Goal: Task Accomplishment & Management: Manage account settings

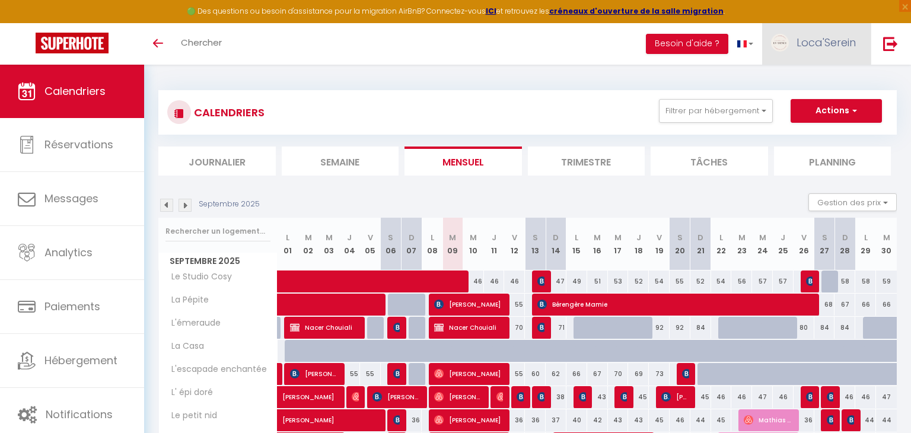
click at [842, 43] on span "Loca'Serein" at bounding box center [826, 42] width 59 height 15
click at [823, 84] on link "Paramètres" at bounding box center [823, 82] width 88 height 20
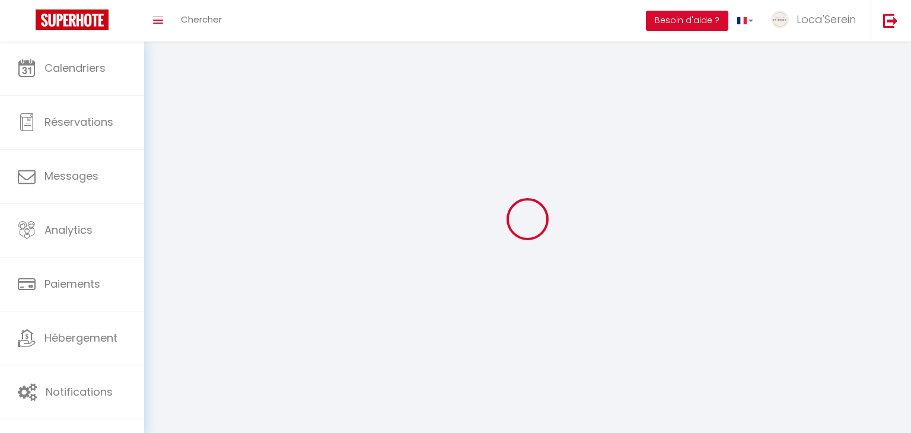
select select "28"
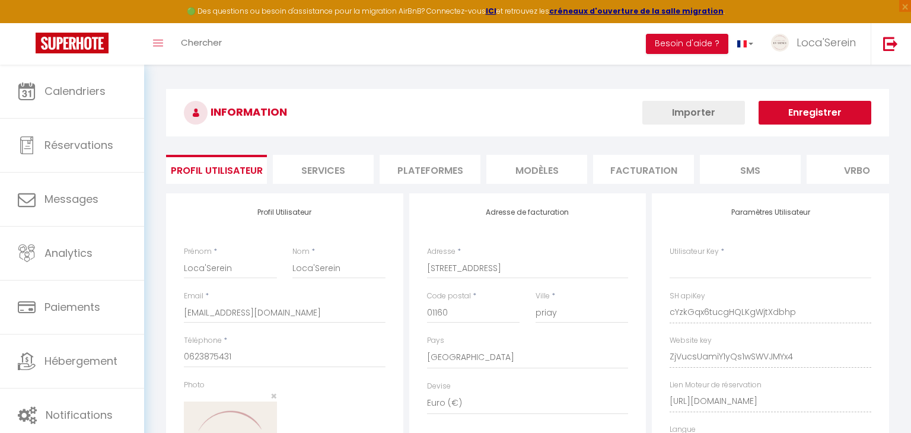
type input "cYzkGqx6tucgHQLKgWjtXdbhp"
type input "ZjVucsUamiY1yQs1wSWVJMYx4"
type input "[URL][DOMAIN_NAME]"
select select "fr"
click at [441, 170] on li "Plateformes" at bounding box center [430, 169] width 101 height 29
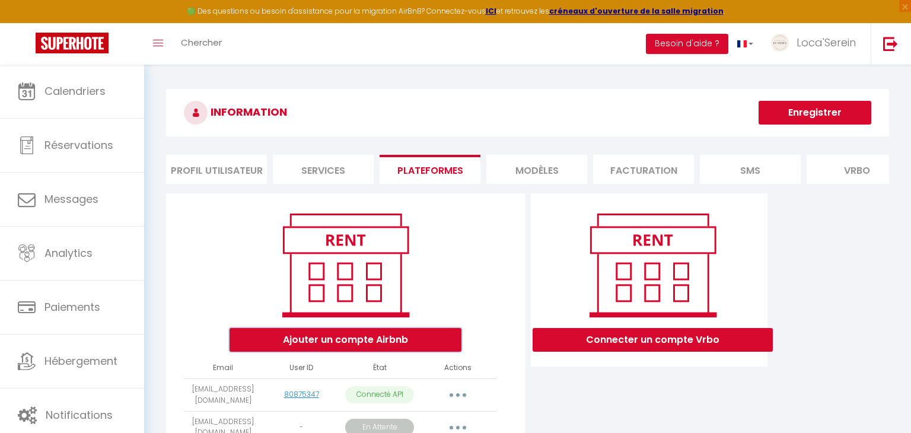
click at [418, 335] on button "Ajouter un compte Airbnb" at bounding box center [346, 340] width 232 height 24
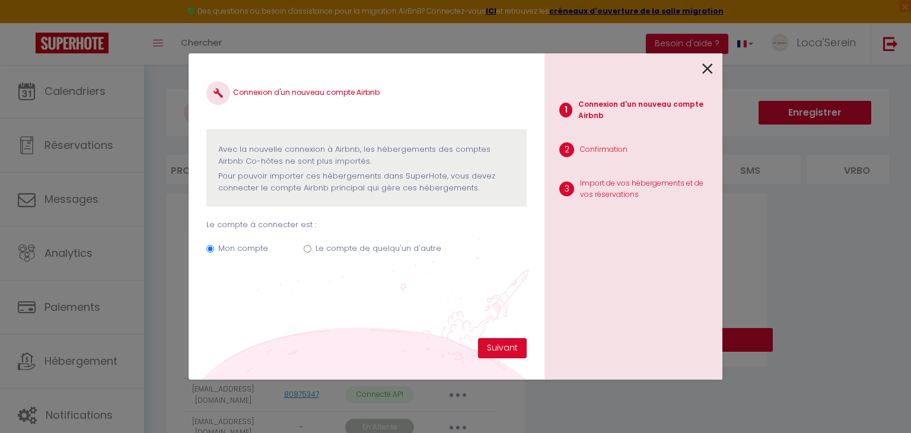
click at [386, 251] on label "Le compte de quelqu'un d'autre" at bounding box center [379, 249] width 126 height 12
click at [311, 251] on input "Le compte de quelqu'un d'autre" at bounding box center [308, 249] width 8 height 8
radio input "true"
radio input "false"
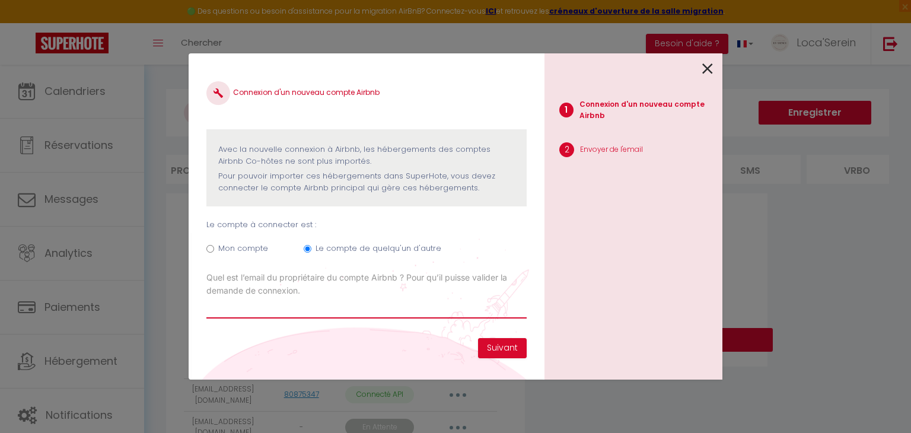
click at [351, 308] on input "Email connexion Airbnb" at bounding box center [366, 307] width 320 height 21
type input "[EMAIL_ADDRESS][DOMAIN_NAME]"
click at [512, 346] on button "Suivant" at bounding box center [502, 348] width 49 height 20
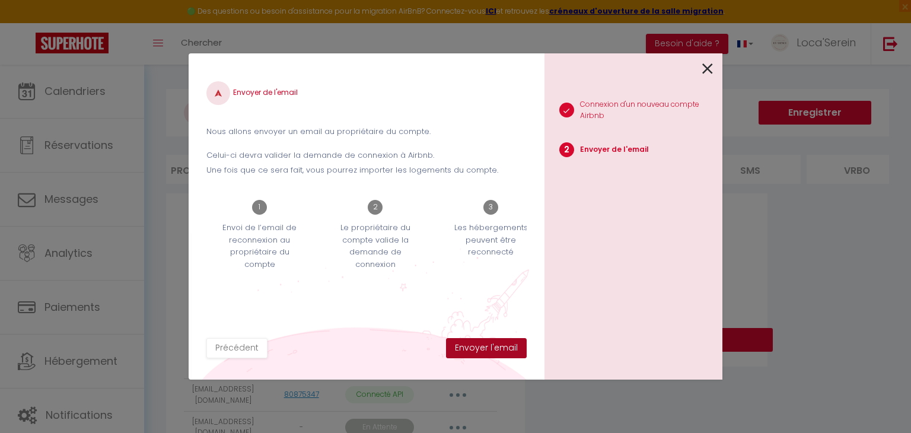
click at [511, 346] on button "Envoyer l'email" at bounding box center [486, 348] width 81 height 20
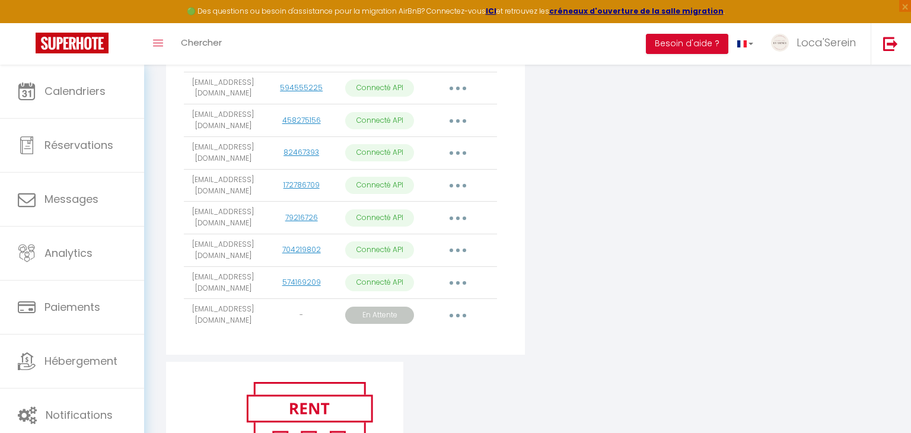
scroll to position [436, 0]
click at [558, 299] on div "Connecter un compte Vrbo" at bounding box center [649, 59] width 243 height 605
click at [454, 318] on button "button" at bounding box center [457, 316] width 33 height 19
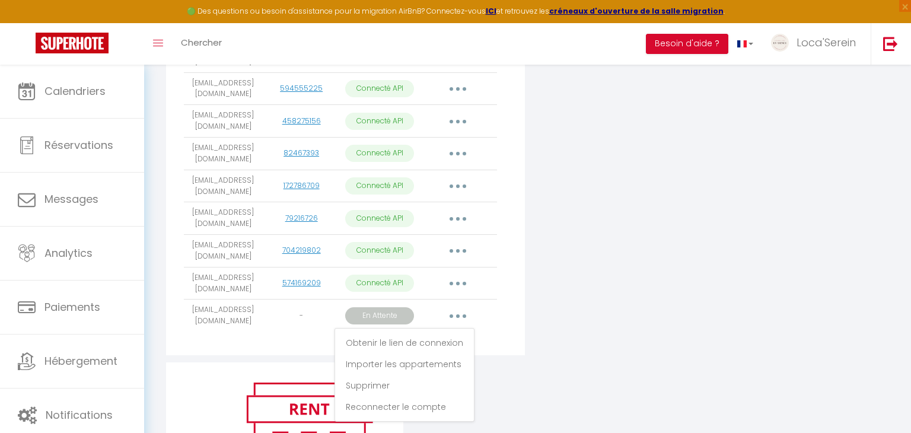
click at [569, 348] on div "Connecter un compte Vrbo" at bounding box center [649, 59] width 243 height 605
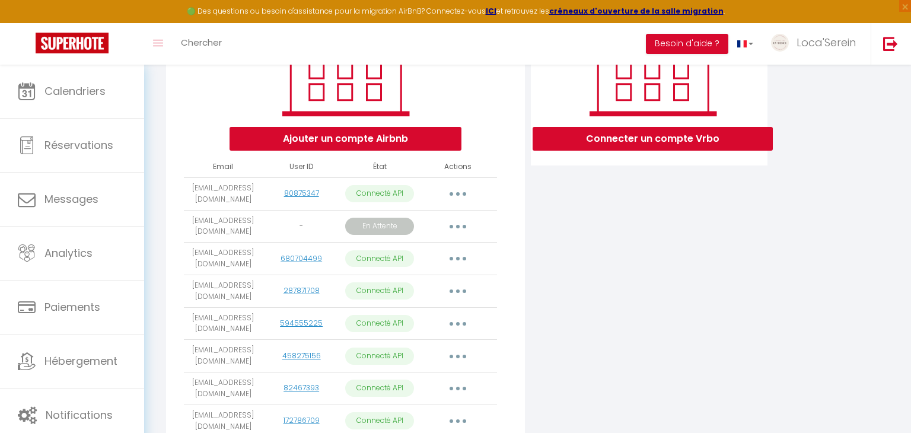
scroll to position [198, 0]
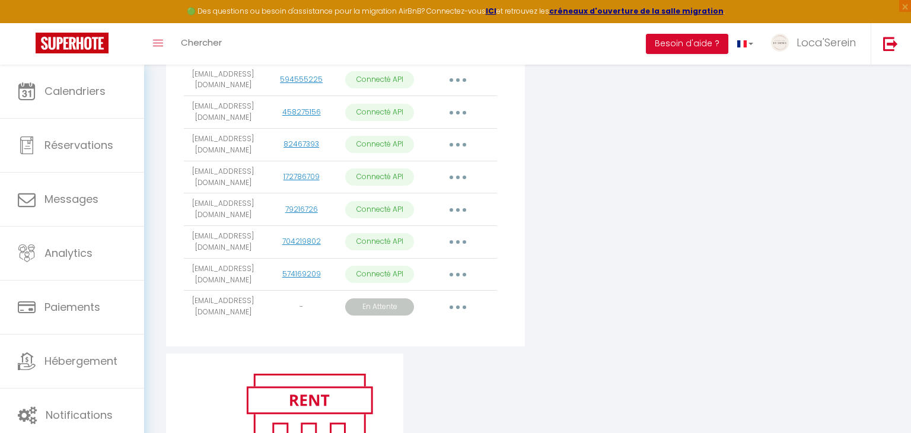
click at [378, 305] on p "En Attente" at bounding box center [379, 306] width 69 height 17
click at [460, 296] on button "button" at bounding box center [457, 305] width 33 height 19
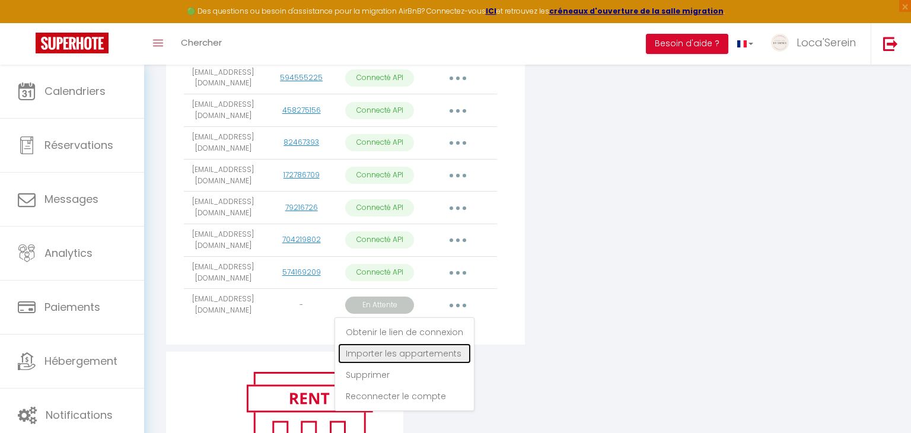
click at [418, 352] on link "Importer les appartements" at bounding box center [404, 353] width 133 height 20
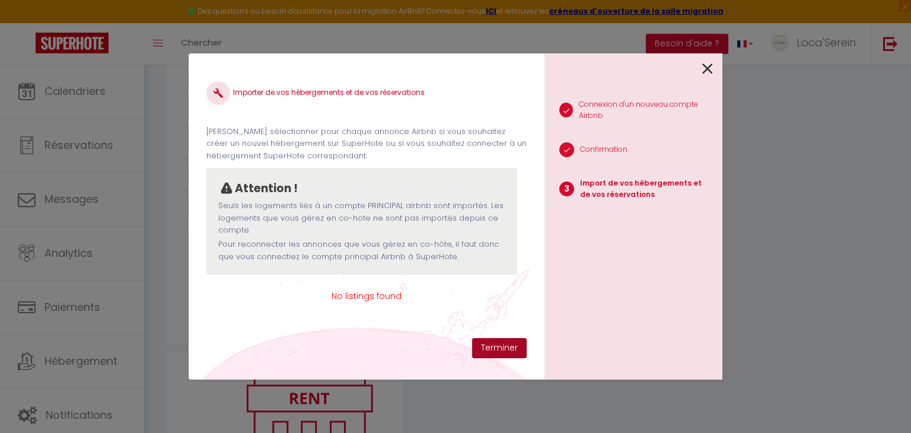
click at [506, 346] on button "Terminer" at bounding box center [499, 348] width 55 height 20
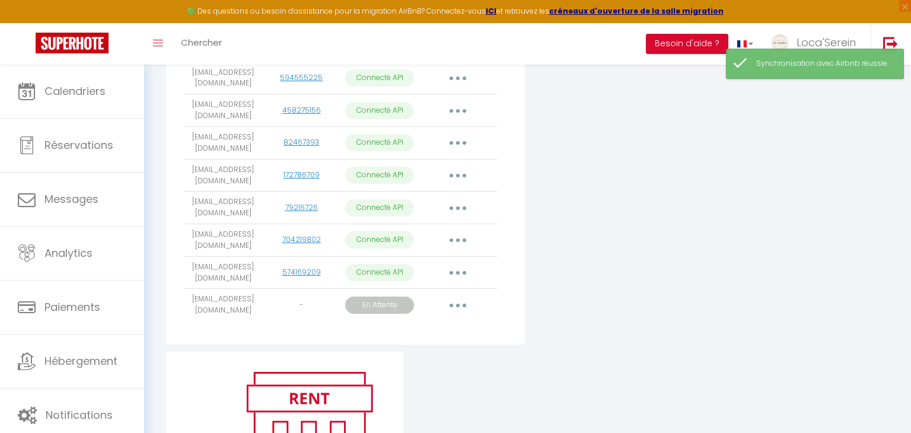
click at [457, 305] on button "button" at bounding box center [457, 305] width 33 height 19
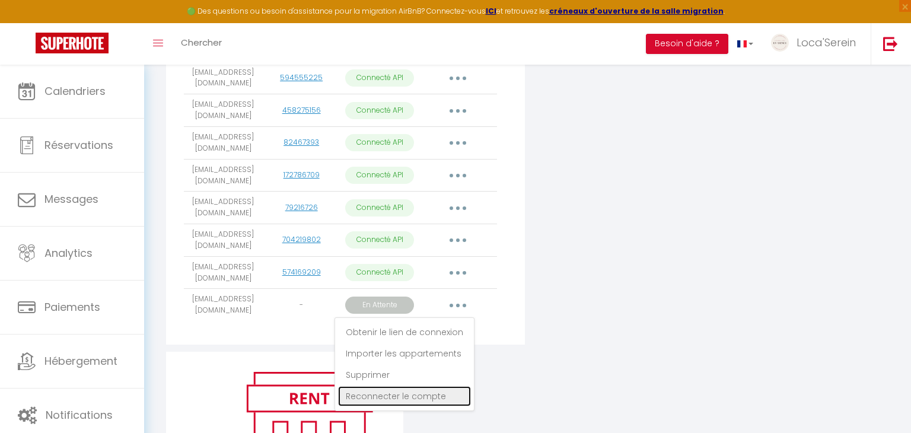
click at [415, 390] on link "Reconnecter le compte" at bounding box center [404, 396] width 133 height 20
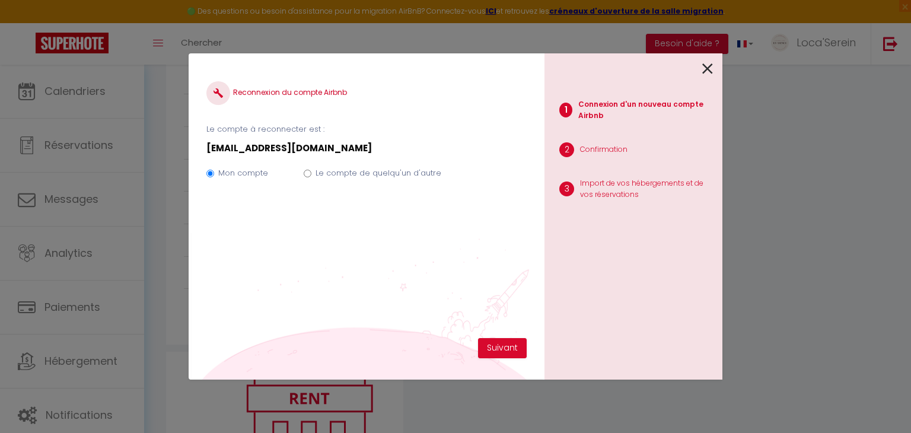
click at [353, 168] on label "Le compte de quelqu'un d'autre" at bounding box center [379, 173] width 126 height 12
click at [311, 170] on input "Le compte de quelqu'un d'autre" at bounding box center [308, 174] width 8 height 8
radio input "true"
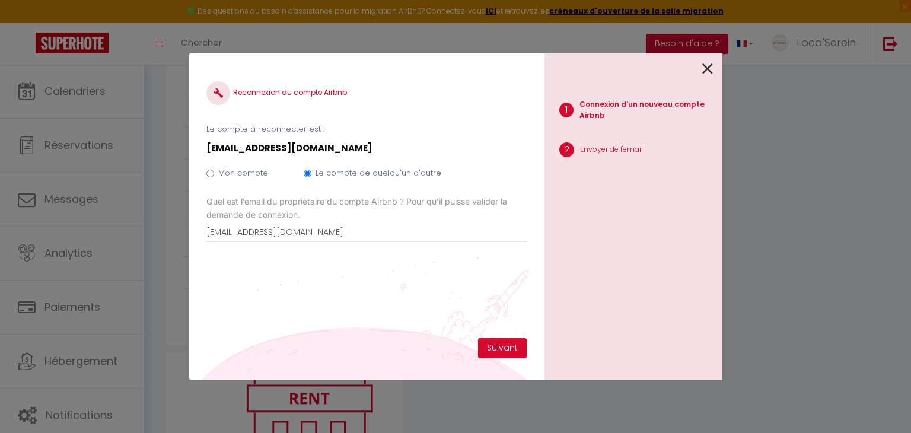
click at [709, 70] on icon at bounding box center [707, 69] width 11 height 18
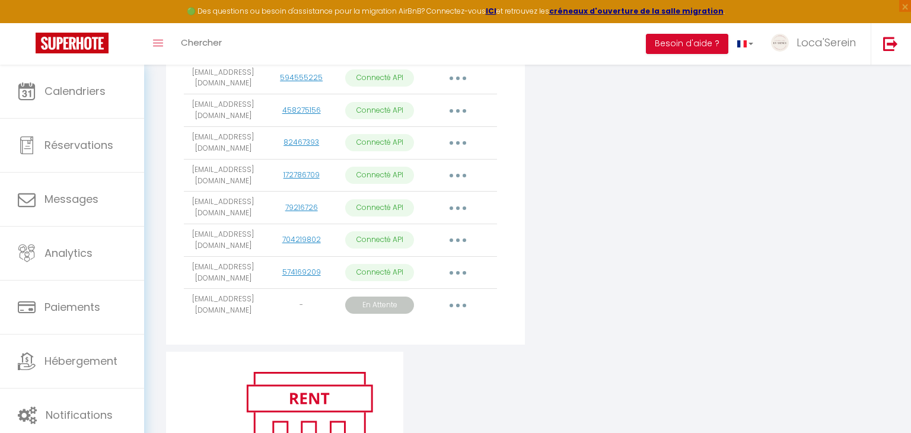
click at [456, 304] on icon "button" at bounding box center [458, 306] width 4 height 4
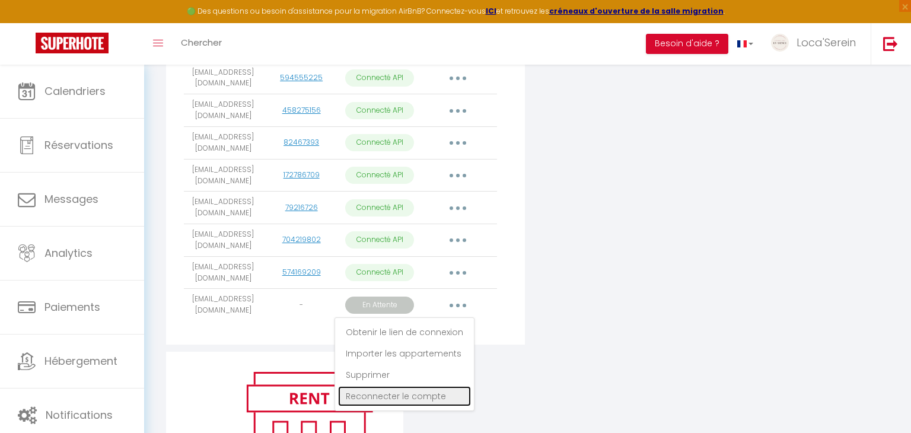
click at [415, 393] on link "Reconnecter le compte" at bounding box center [404, 396] width 133 height 20
radio input "true"
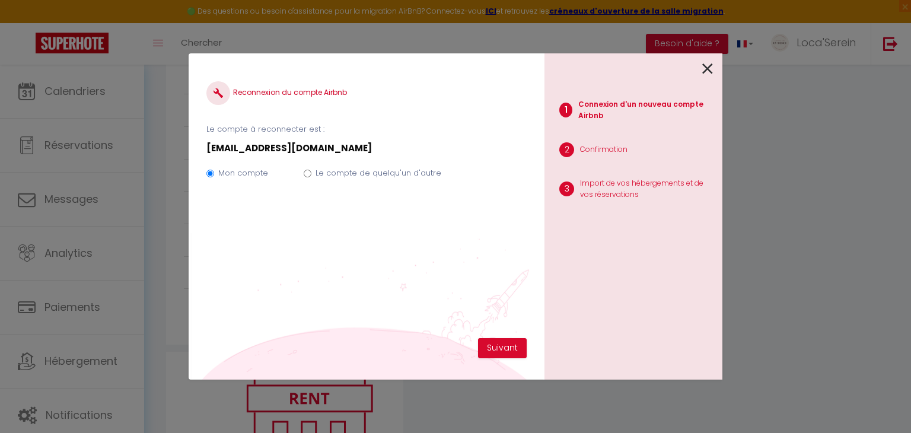
click at [393, 179] on label "Le compte de quelqu'un d'autre" at bounding box center [379, 173] width 126 height 12
click at [311, 177] on input "Le compte de quelqu'un d'autre" at bounding box center [308, 174] width 8 height 8
radio input "true"
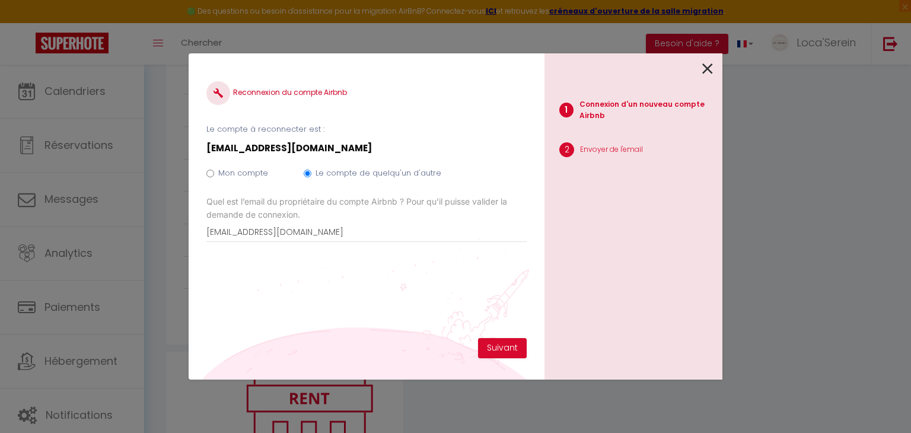
click at [709, 68] on icon at bounding box center [707, 69] width 11 height 18
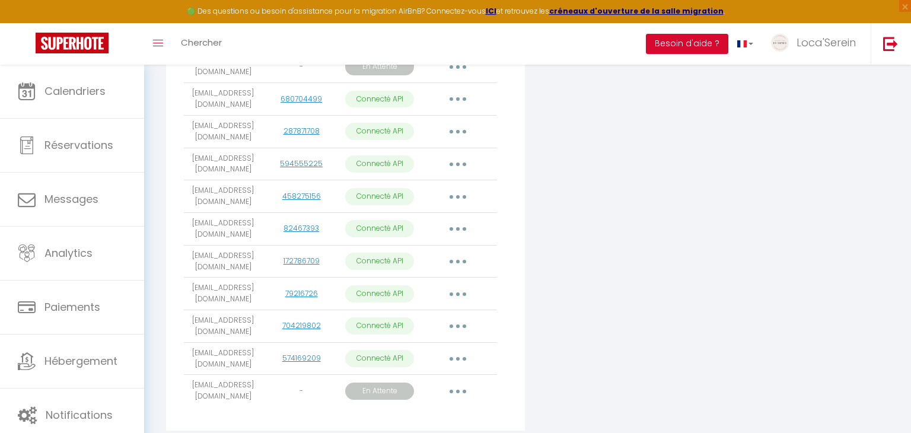
scroll to position [571, 0]
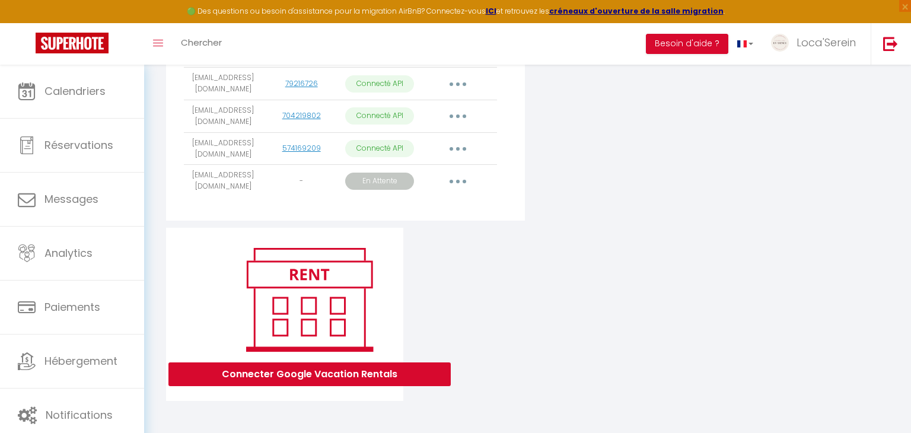
click at [459, 173] on button "button" at bounding box center [457, 181] width 33 height 19
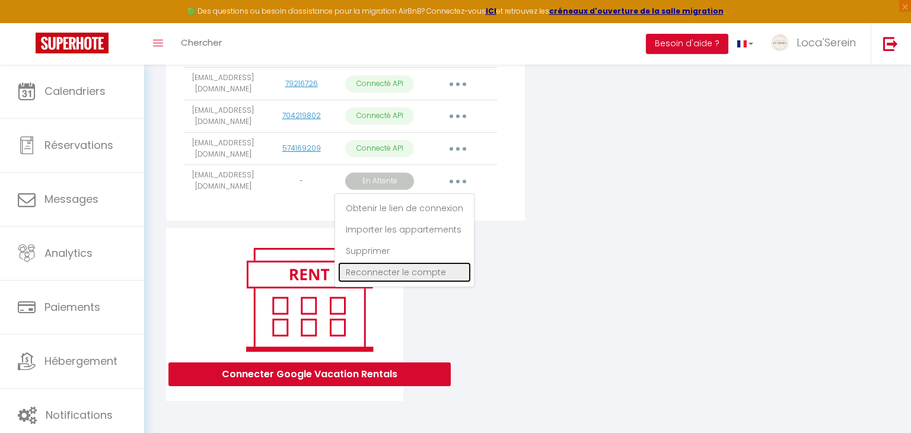
click at [409, 270] on link "Reconnecter le compte" at bounding box center [404, 272] width 133 height 20
radio input "true"
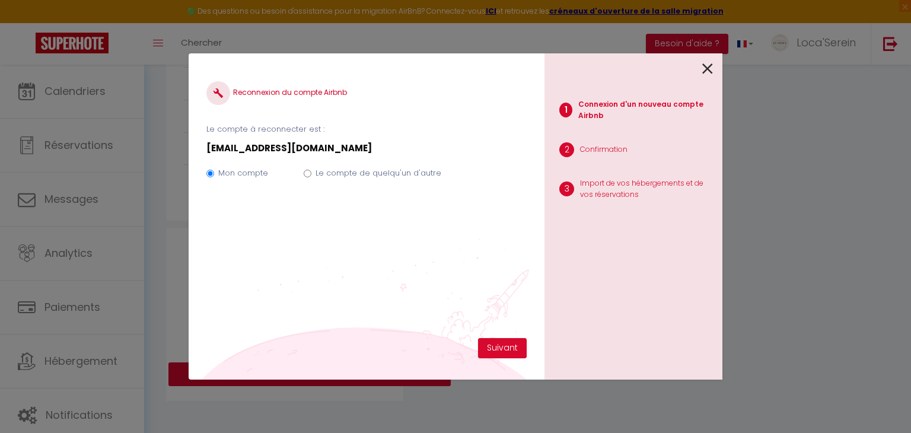
click at [383, 177] on label "Le compte de quelqu'un d'autre" at bounding box center [379, 173] width 126 height 12
click at [311, 177] on input "Le compte de quelqu'un d'autre" at bounding box center [308, 174] width 8 height 8
radio input "true"
radio input "false"
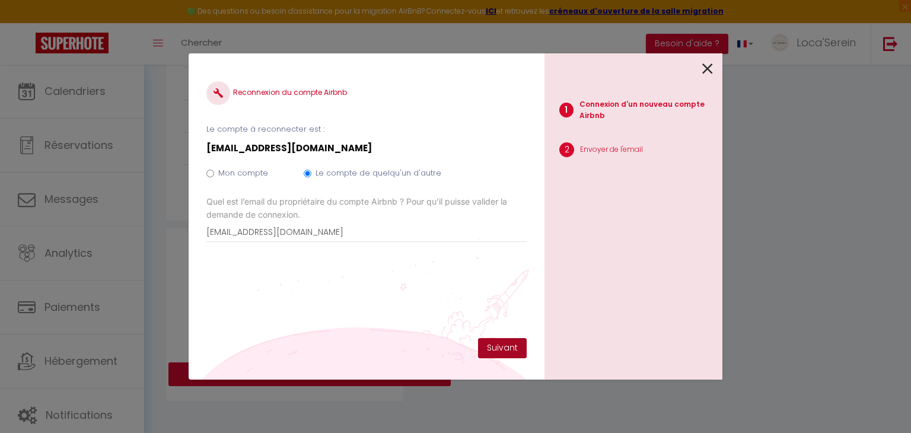
click at [509, 352] on button "Suivant" at bounding box center [502, 348] width 49 height 20
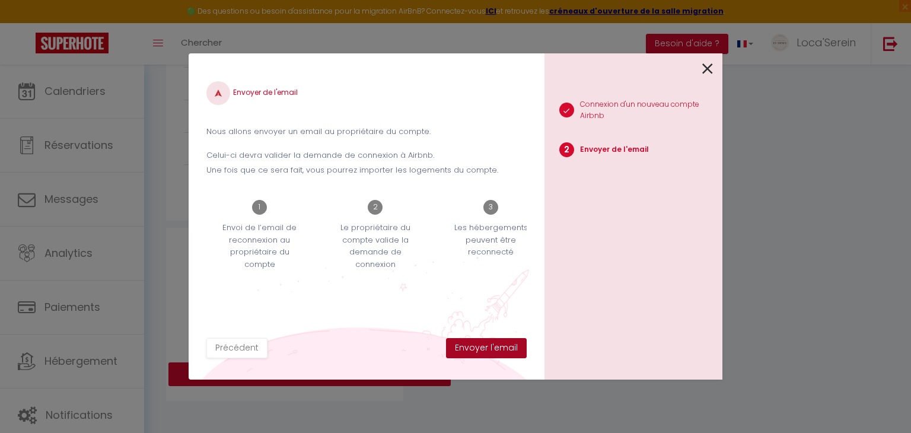
click at [509, 352] on button "Envoyer l'email" at bounding box center [486, 348] width 81 height 20
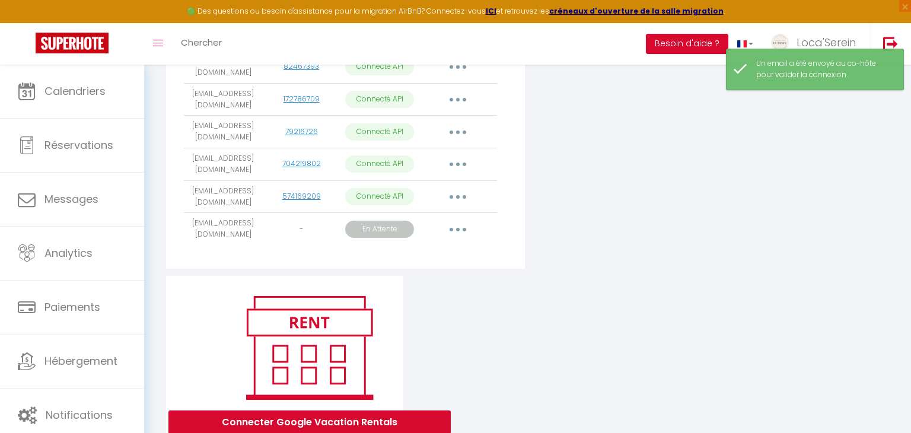
scroll to position [532, 0]
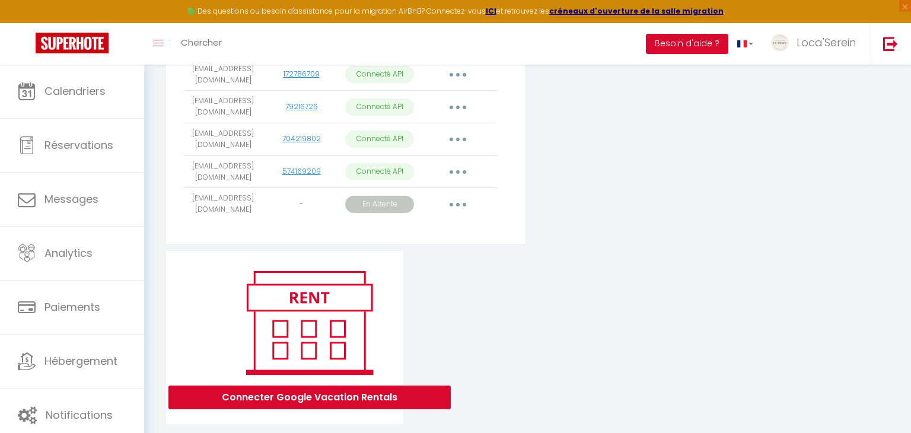
scroll to position [571, 0]
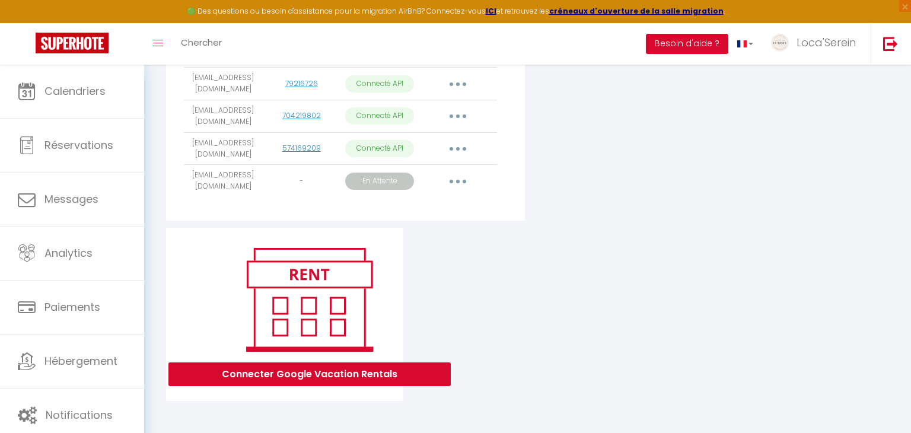
click at [467, 174] on button "button" at bounding box center [457, 181] width 33 height 19
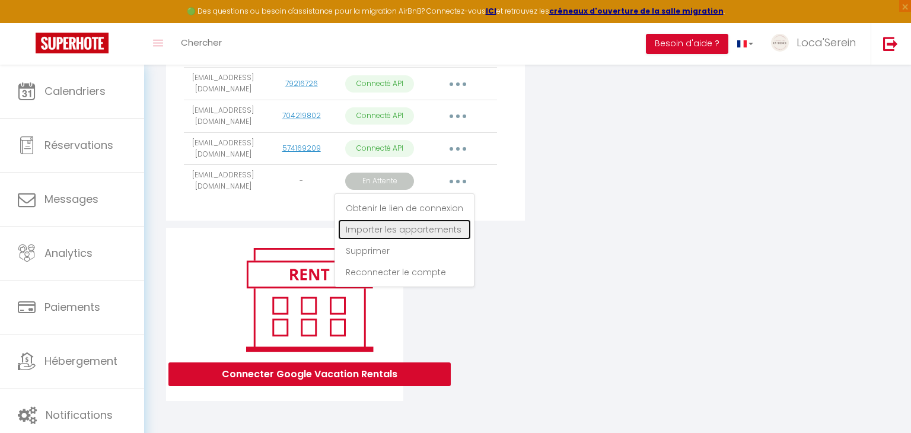
click at [435, 225] on link "Importer les appartements" at bounding box center [404, 229] width 133 height 20
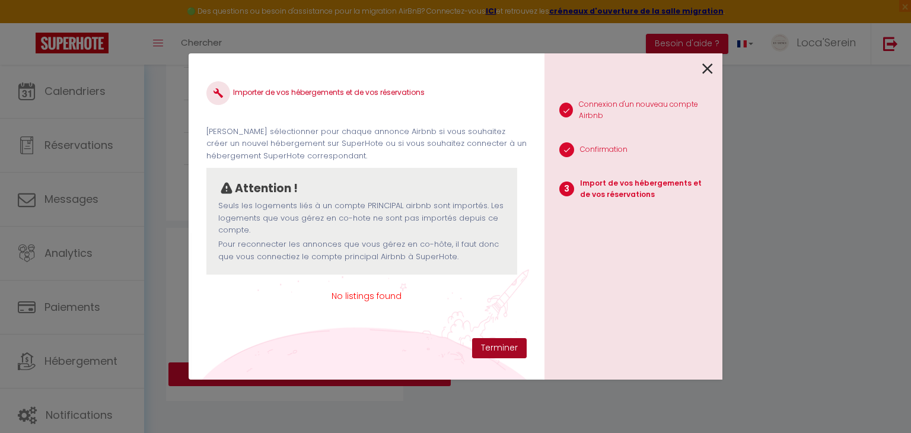
click at [501, 348] on button "Terminer" at bounding box center [499, 348] width 55 height 20
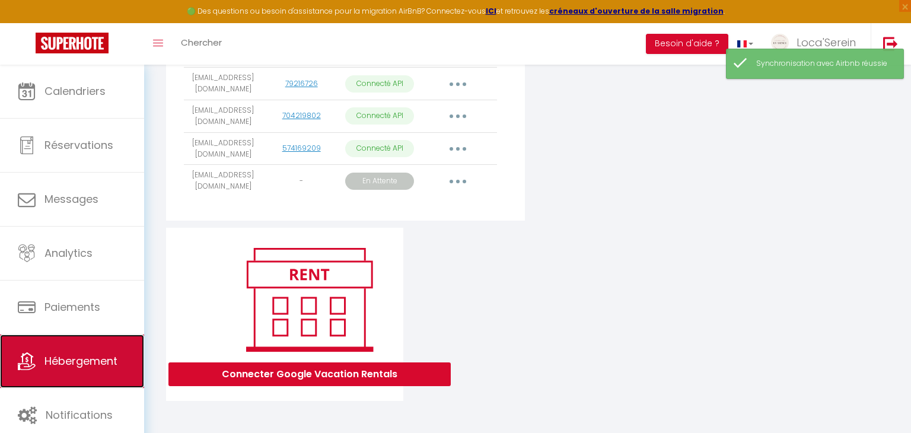
click at [63, 359] on span "Hébergement" at bounding box center [80, 360] width 73 height 15
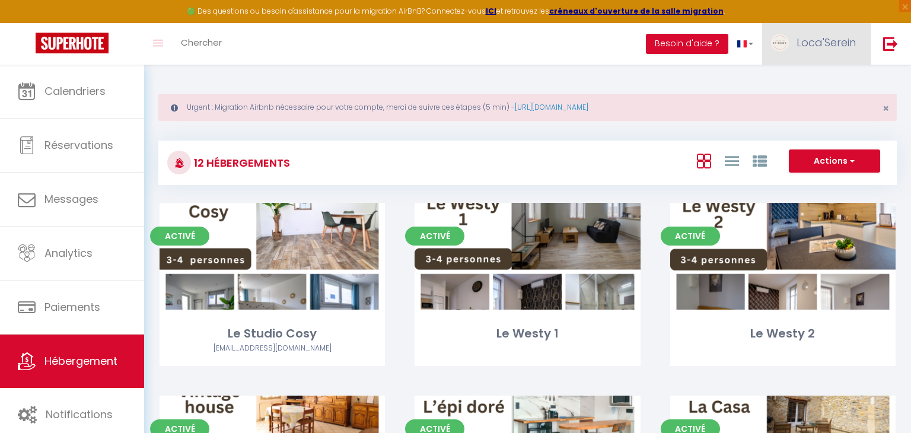
click at [832, 39] on span "Loca'Serein" at bounding box center [826, 42] width 59 height 15
click at [819, 81] on link "Paramètres" at bounding box center [823, 82] width 88 height 20
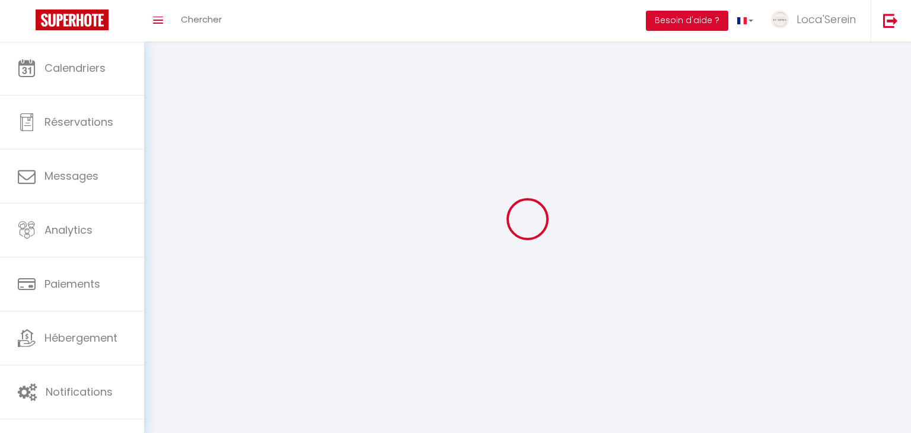
type input "Loca'Serein"
type input "0623875431"
type input "[STREET_ADDRESS][PERSON_NAME][PERSON_NAME]"
type input "01160"
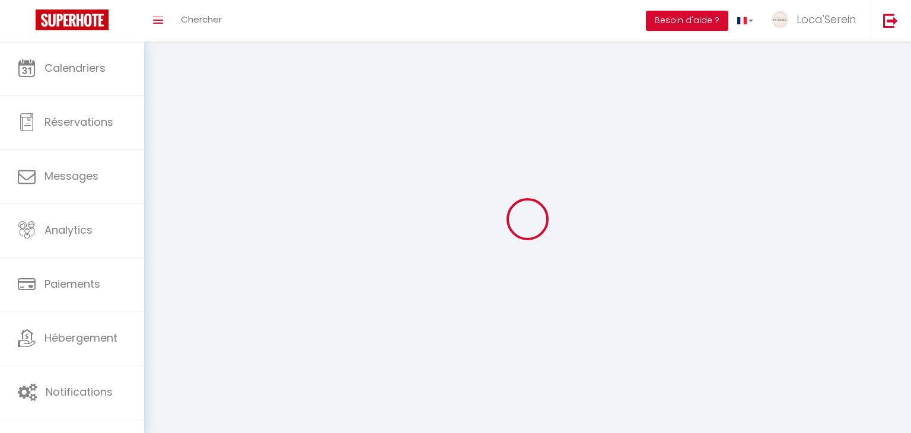
type input "priay"
type input "cYzkGqx6tucgHQLKgWjtXdbhp"
type input "ZjVucsUamiY1yQs1wSWVJMYx4"
type input "[URL][DOMAIN_NAME]"
select select "28"
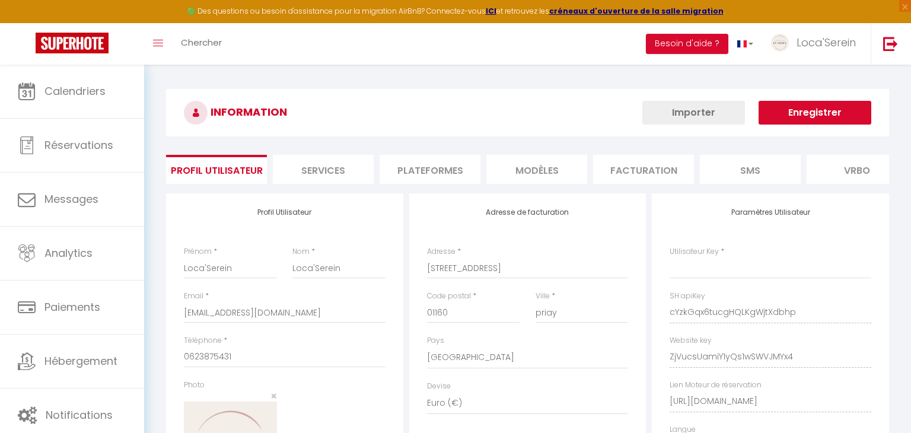
type input "cYzkGqx6tucgHQLKgWjtXdbhp"
type input "ZjVucsUamiY1yQs1wSWVJMYx4"
type input "[URL][DOMAIN_NAME]"
select select "fr"
click at [427, 168] on li "Plateformes" at bounding box center [430, 169] width 101 height 29
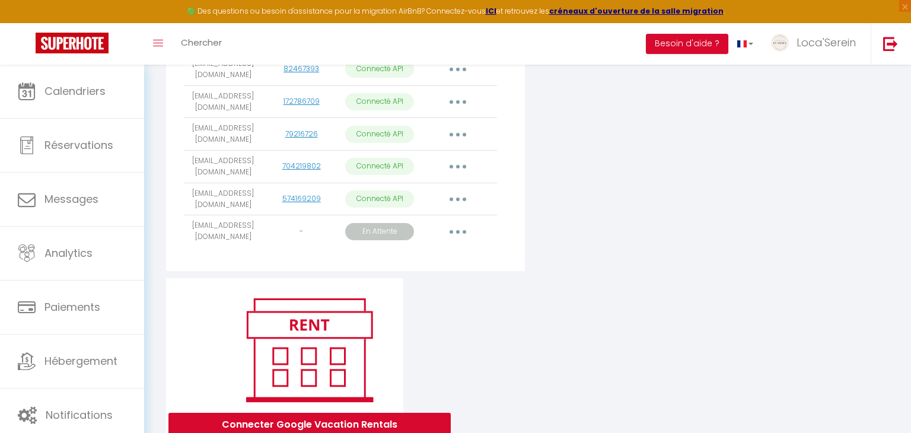
scroll to position [571, 0]
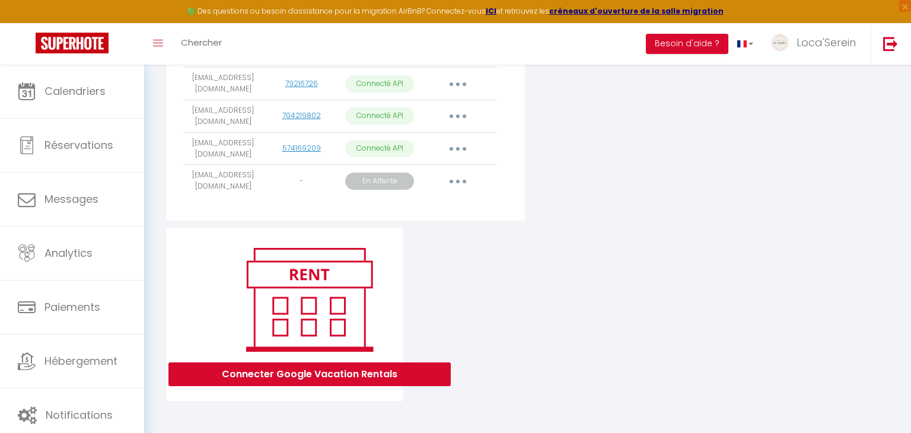
click at [460, 182] on button "button" at bounding box center [457, 181] width 33 height 19
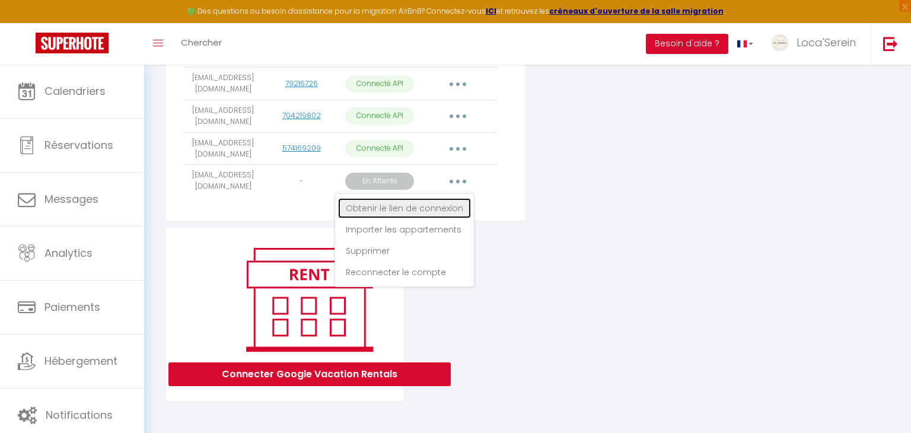
click at [416, 206] on link "Obtenir le lien de connexion" at bounding box center [404, 208] width 133 height 20
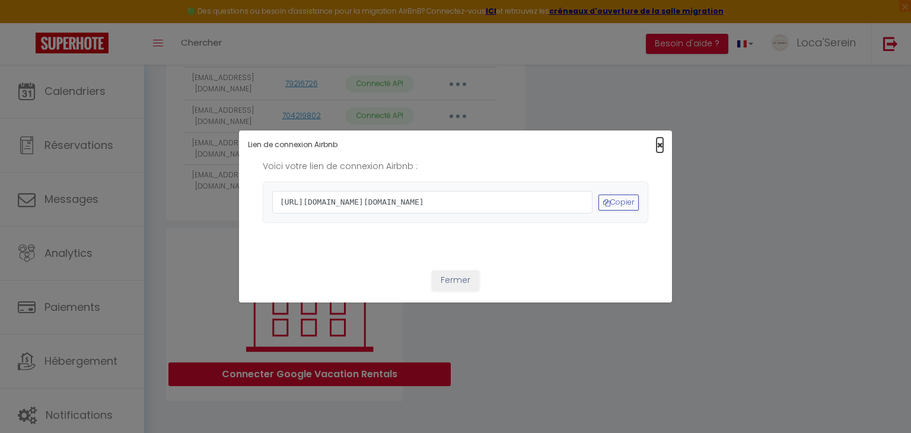
click at [660, 138] on span "×" at bounding box center [660, 145] width 7 height 15
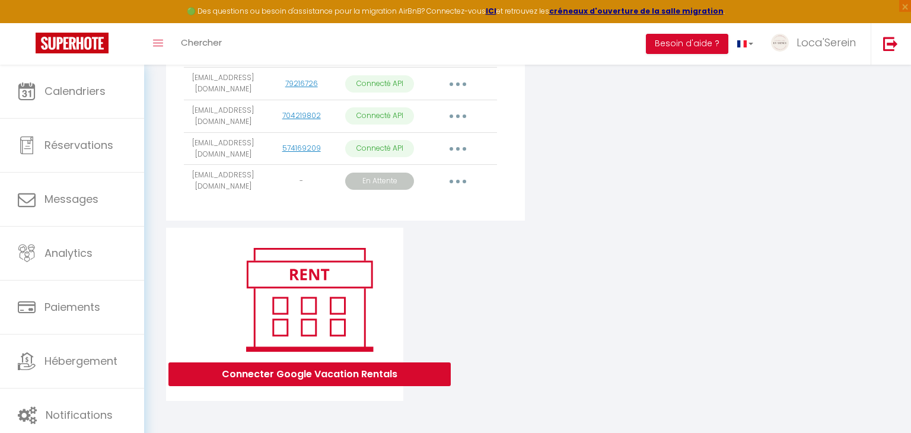
click at [505, 307] on div "Ajouter un compte Airbnb Email User ID État Actions [EMAIL_ADDRESS][DOMAIN_NAME…" at bounding box center [527, 12] width 729 height 778
click at [451, 181] on button "button" at bounding box center [457, 181] width 33 height 19
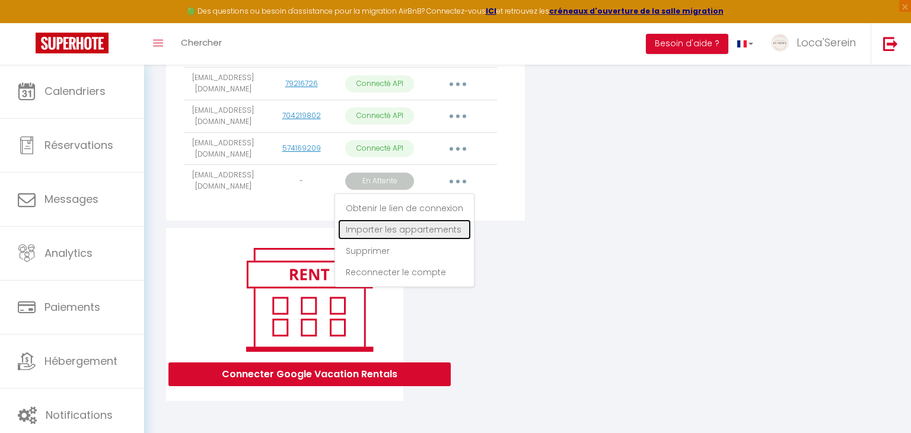
click at [434, 227] on link "Importer les appartements" at bounding box center [404, 229] width 133 height 20
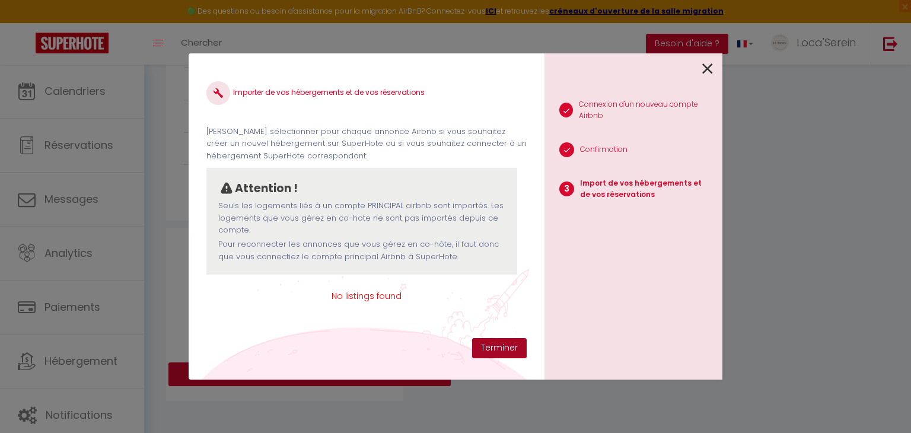
click at [496, 343] on button "Terminer" at bounding box center [499, 348] width 55 height 20
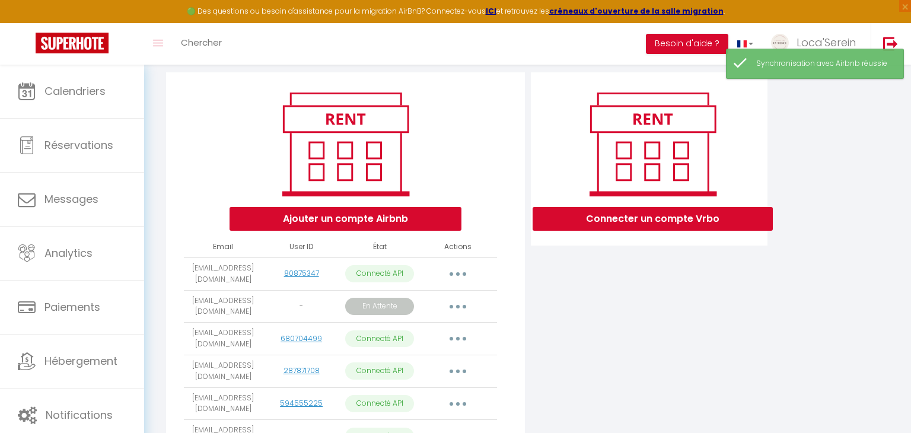
scroll to position [127, 0]
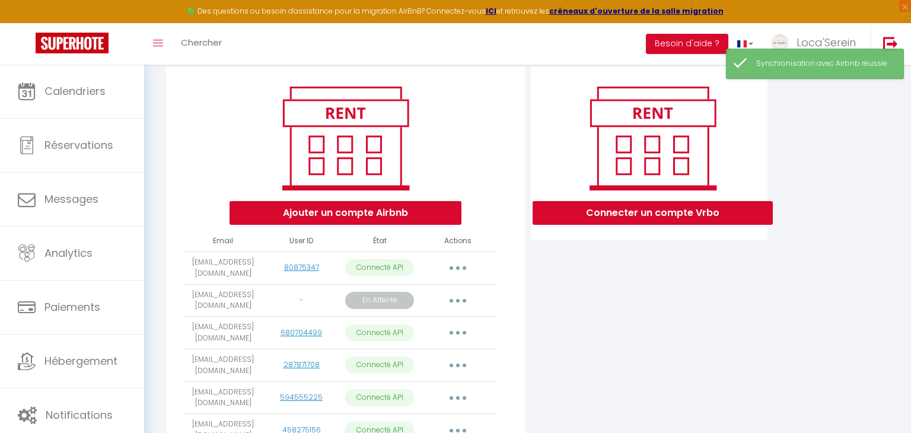
click at [479, 231] on th "Actions" at bounding box center [458, 241] width 78 height 21
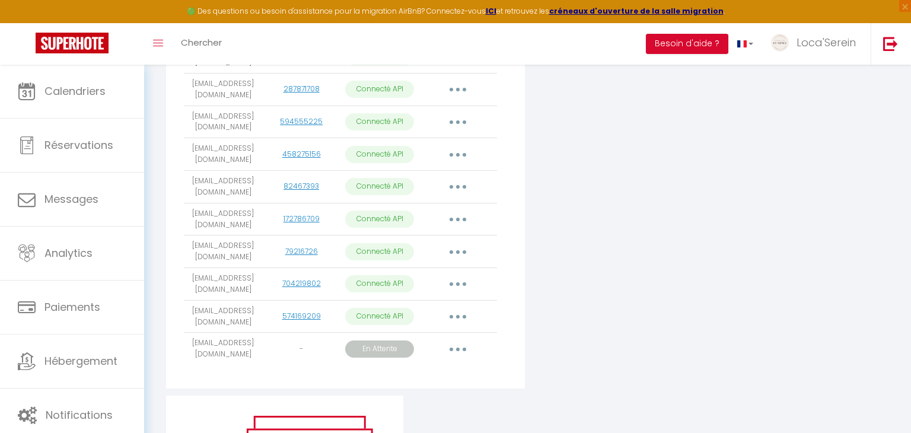
scroll to position [571, 0]
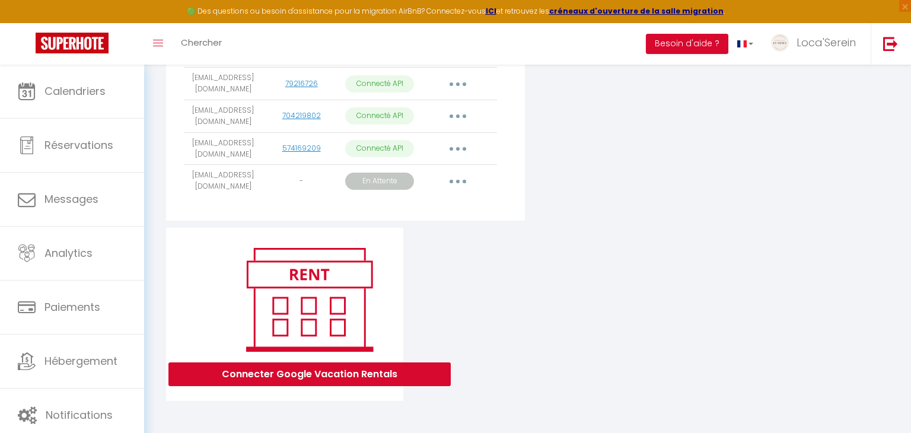
click at [450, 179] on button "button" at bounding box center [457, 181] width 33 height 19
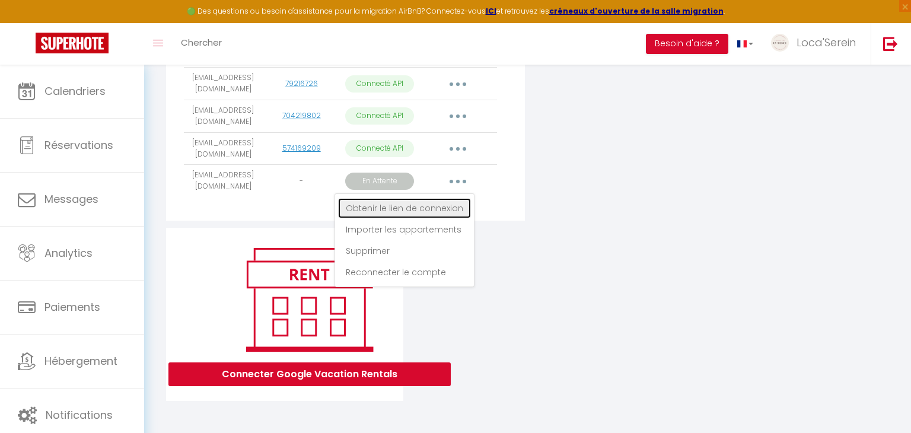
click at [402, 209] on link "Obtenir le lien de connexion" at bounding box center [404, 208] width 133 height 20
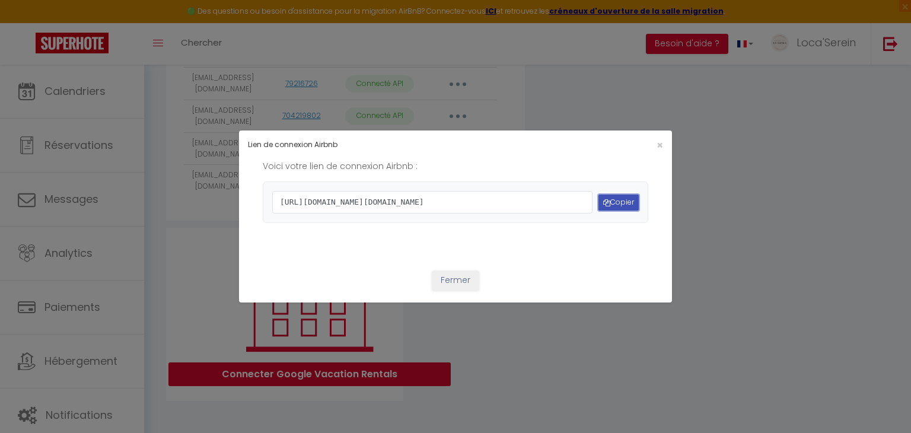
click at [619, 202] on button "Copier" at bounding box center [618, 203] width 40 height 16
click at [617, 198] on button "Copier" at bounding box center [618, 203] width 40 height 16
click at [619, 203] on button "Copier" at bounding box center [618, 203] width 40 height 16
click at [459, 291] on button "Fermer" at bounding box center [455, 280] width 47 height 20
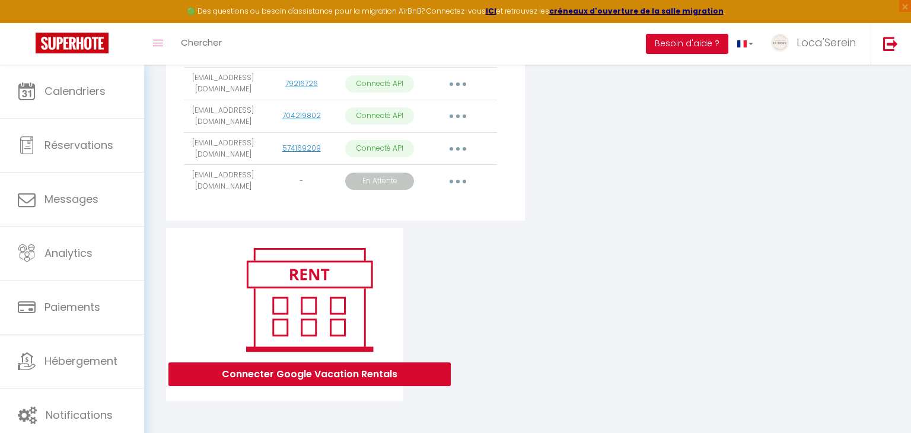
click at [457, 183] on button "button" at bounding box center [457, 181] width 33 height 19
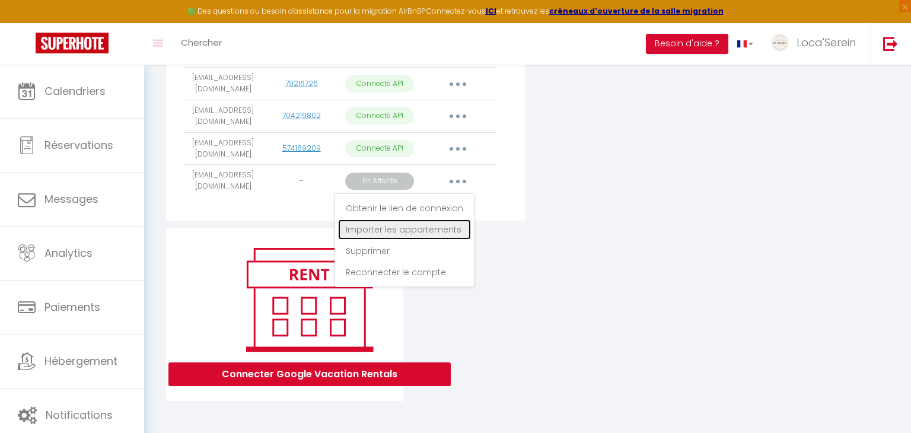
click at [430, 231] on link "Importer les appartements" at bounding box center [404, 229] width 133 height 20
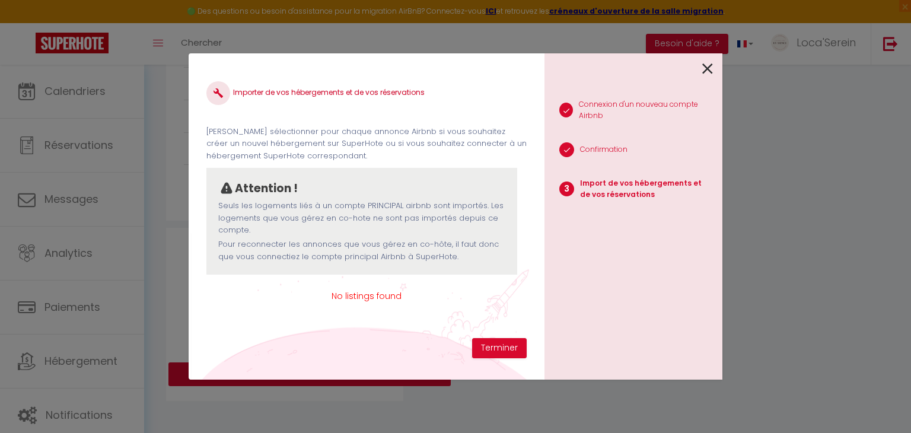
click at [709, 69] on icon at bounding box center [707, 69] width 11 height 18
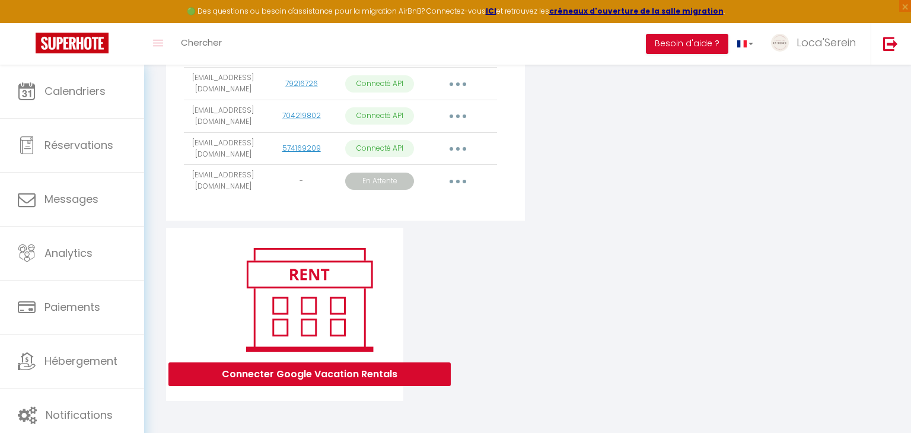
click at [462, 177] on button "button" at bounding box center [457, 181] width 33 height 19
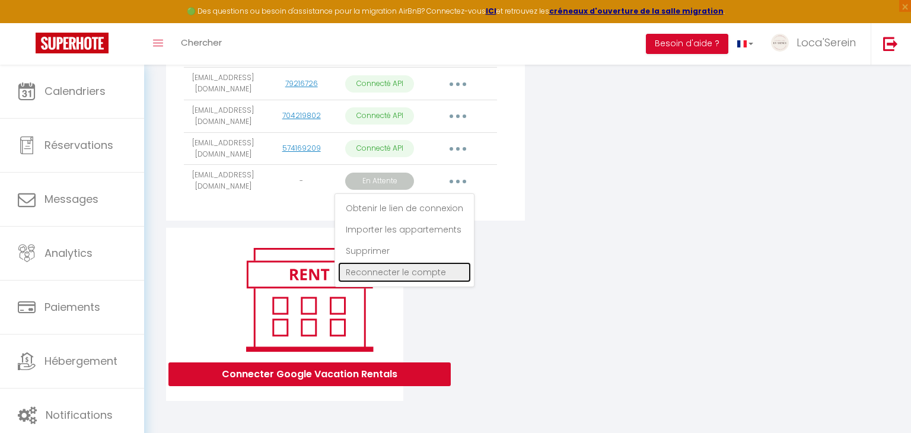
click at [434, 272] on link "Reconnecter le compte" at bounding box center [404, 272] width 133 height 20
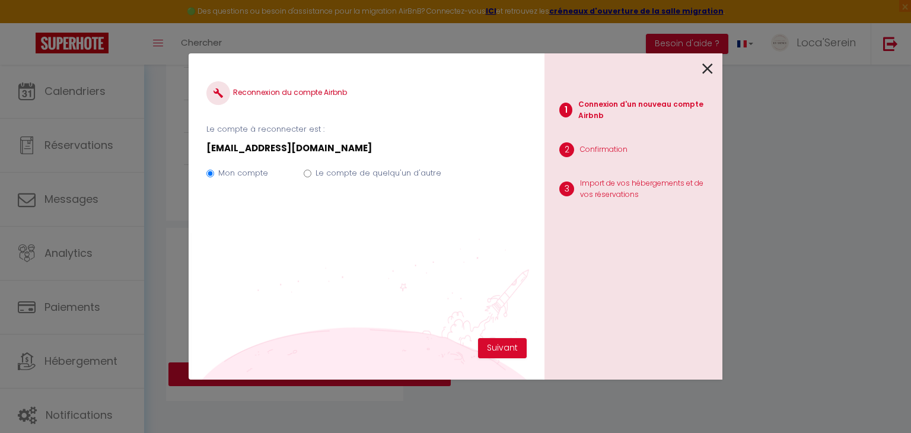
click at [377, 175] on label "Le compte de quelqu'un d'autre" at bounding box center [379, 173] width 126 height 12
click at [311, 175] on input "Le compte de quelqu'un d'autre" at bounding box center [308, 174] width 8 height 8
radio input "true"
radio input "false"
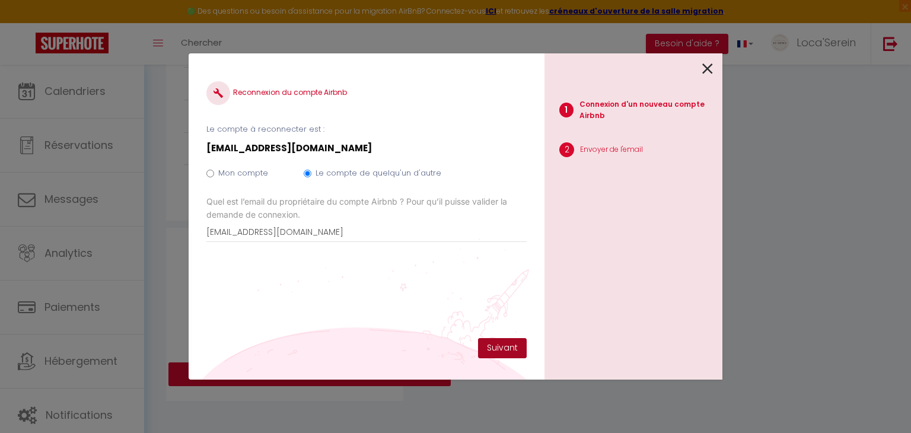
click at [491, 348] on button "Suivant" at bounding box center [502, 348] width 49 height 20
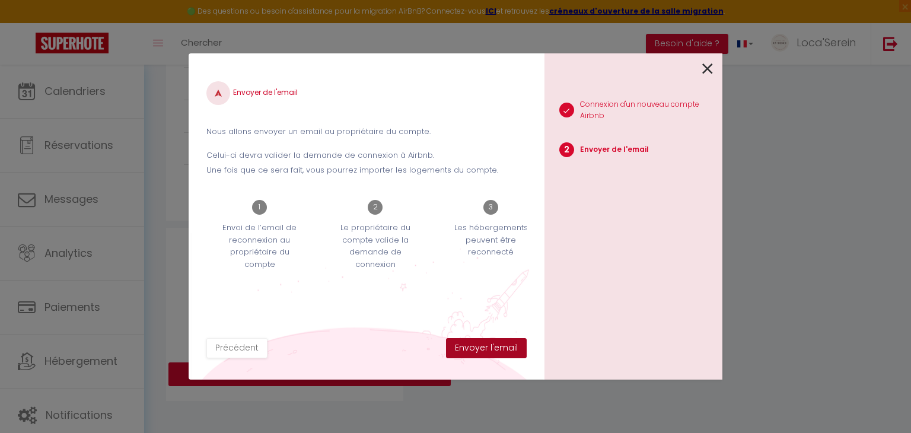
click at [492, 349] on button "Envoyer l'email" at bounding box center [486, 348] width 81 height 20
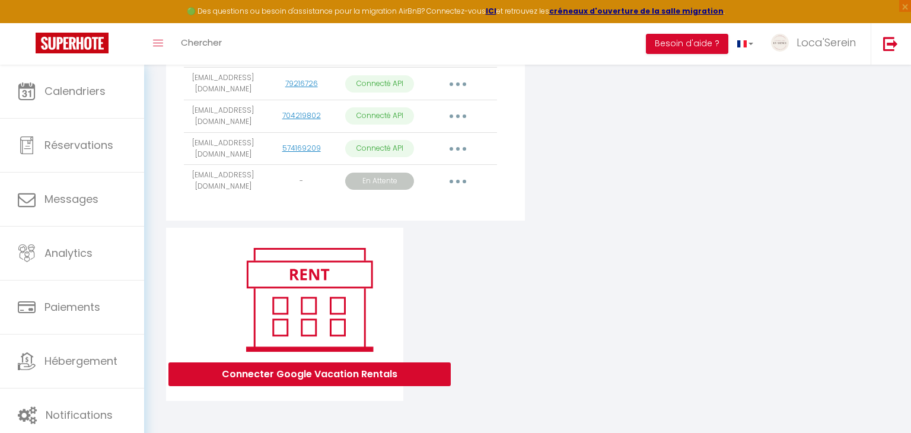
click at [460, 179] on button "button" at bounding box center [457, 181] width 33 height 19
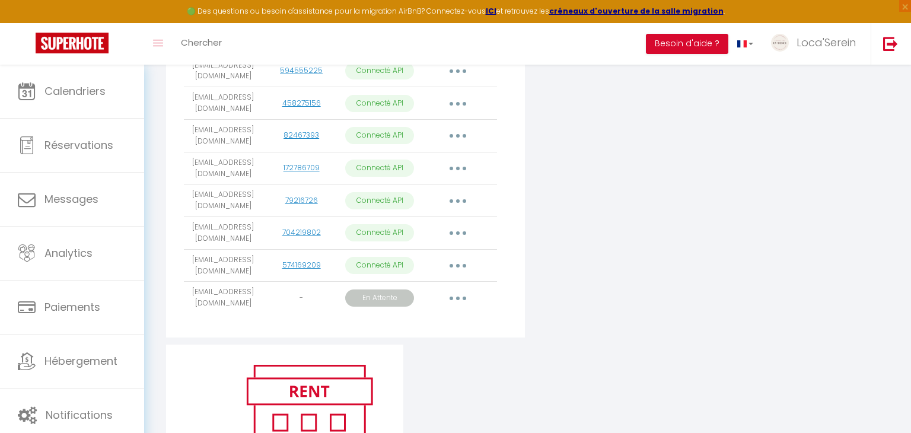
scroll to position [461, 0]
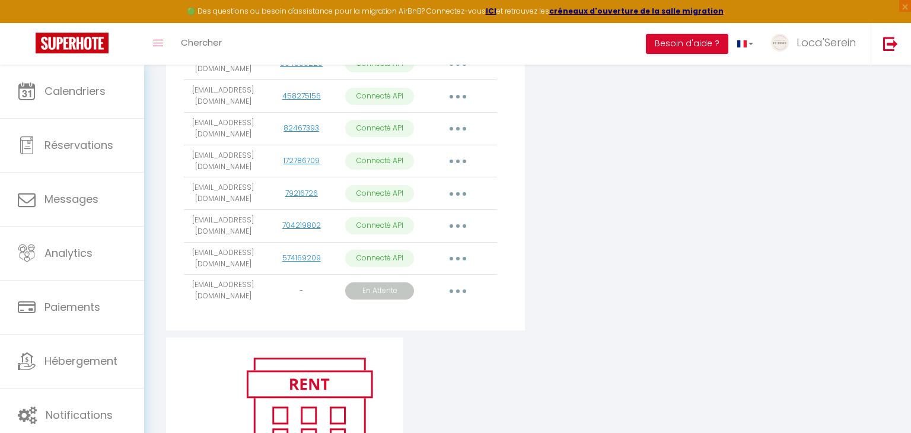
click at [465, 291] on button "button" at bounding box center [457, 291] width 33 height 19
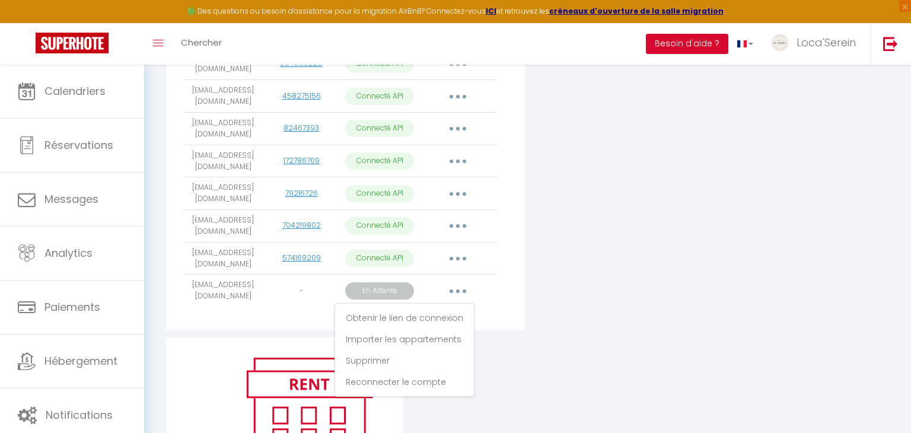
scroll to position [0, 0]
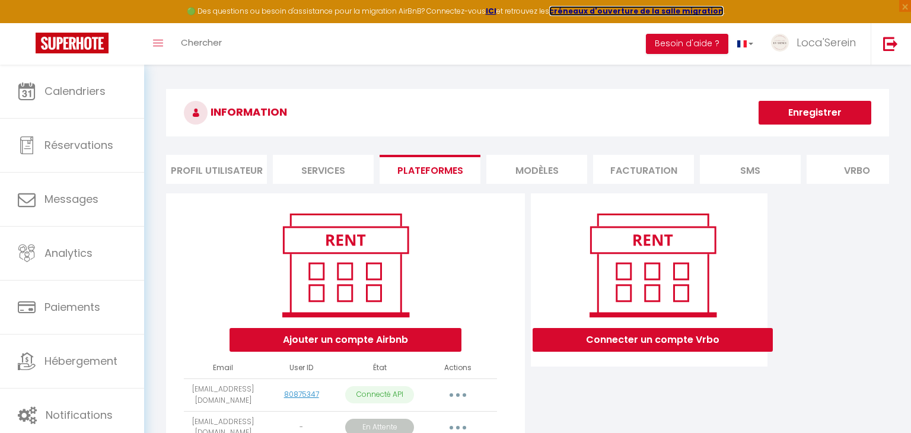
click at [633, 12] on strong "créneaux d'ouverture de la salle migration" at bounding box center [636, 11] width 174 height 10
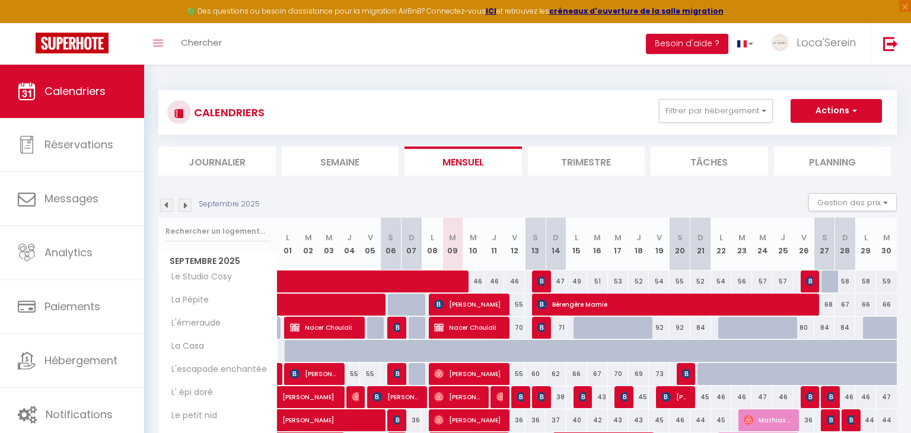
click at [168, 206] on img at bounding box center [166, 205] width 13 height 13
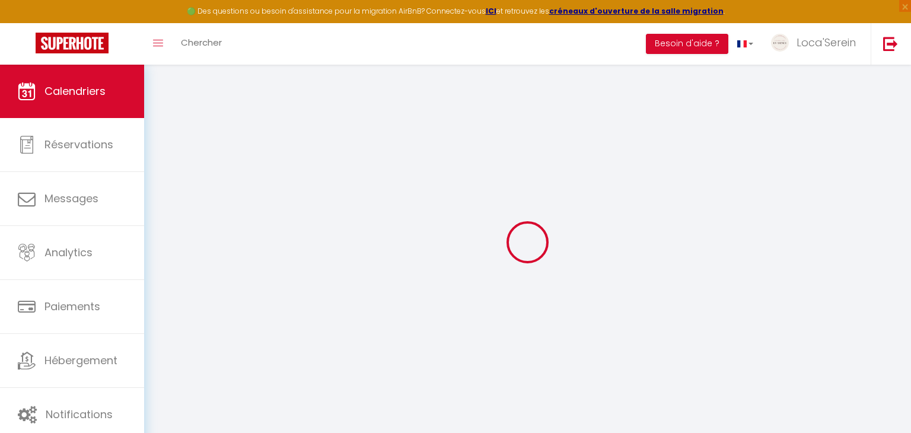
select select
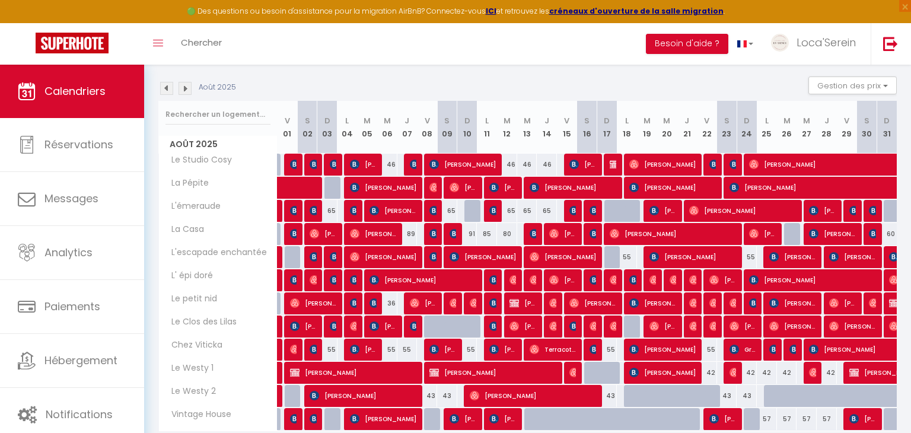
scroll to position [118, 0]
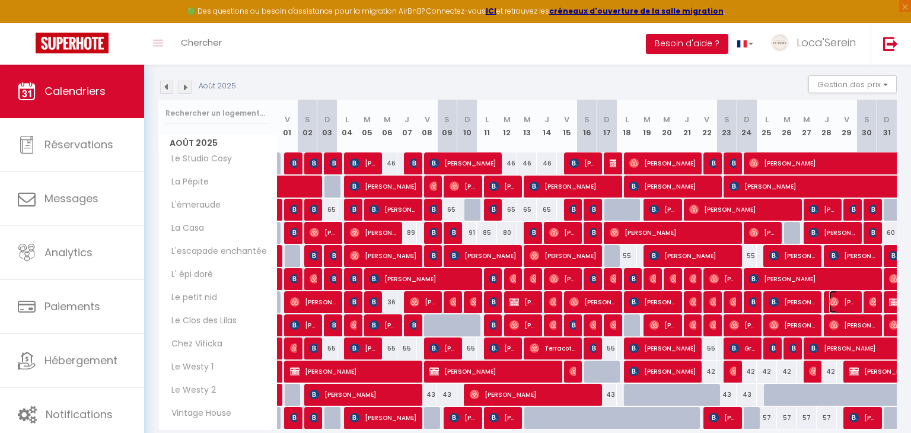
click at [848, 302] on span "Nat Müller" at bounding box center [842, 302] width 27 height 23
select select "OK"
select select "0"
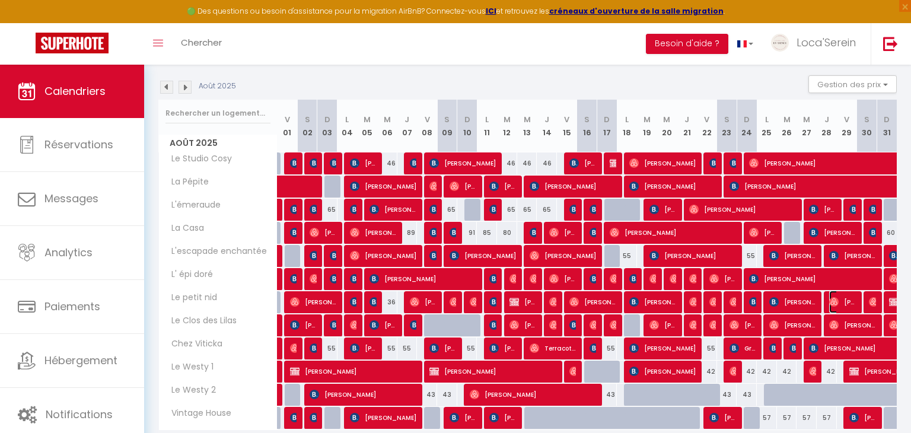
select select "1"
select select
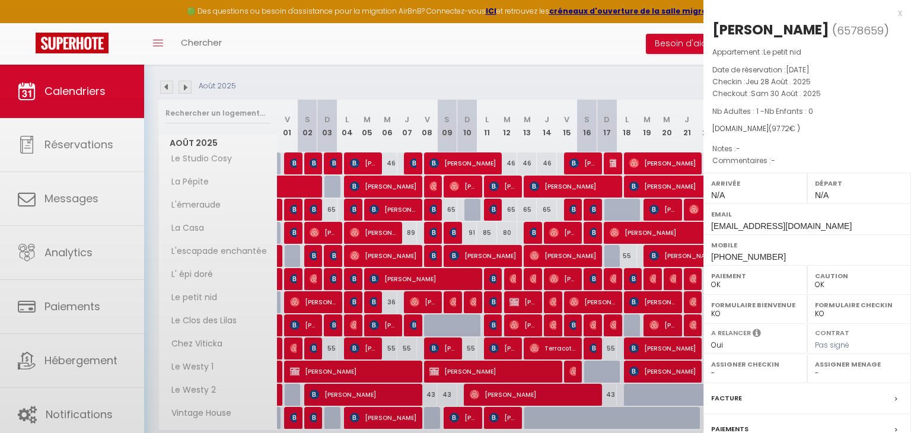
select select "48137"
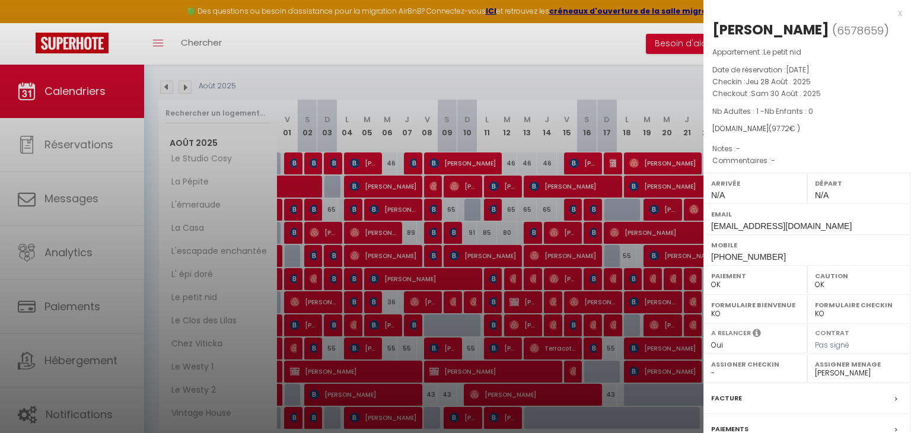
scroll to position [117, 0]
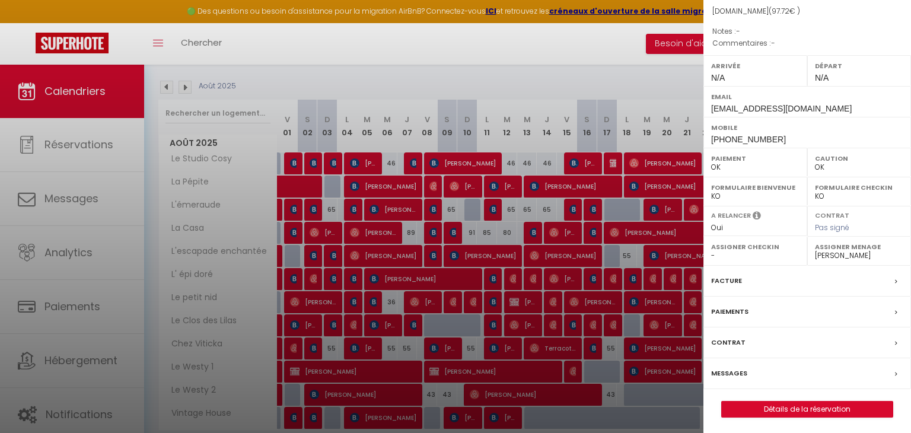
click at [753, 279] on div "Facture" at bounding box center [807, 281] width 208 height 31
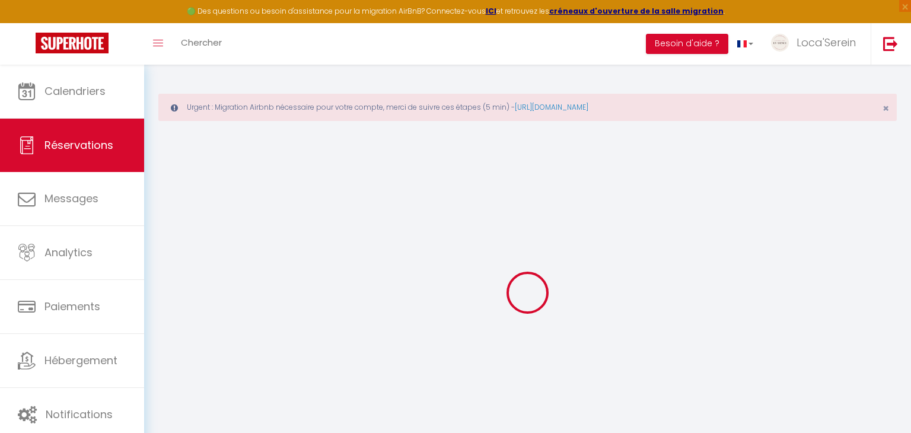
type input "Nat"
type input "Müller"
type input "l8jpn5sbgnxracjbi9ive5vvw6qn@reply.superhote.com"
type input "+41798520442"
select select
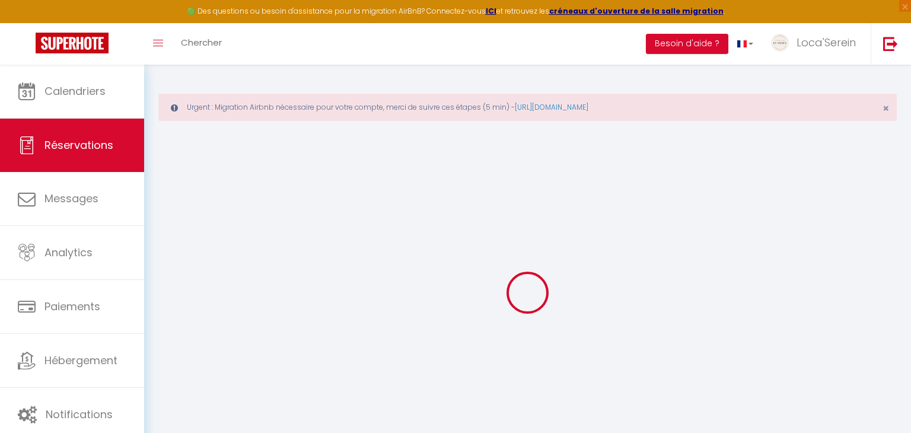
type input "14.860000000000001"
select select "70863"
select select "1"
select select
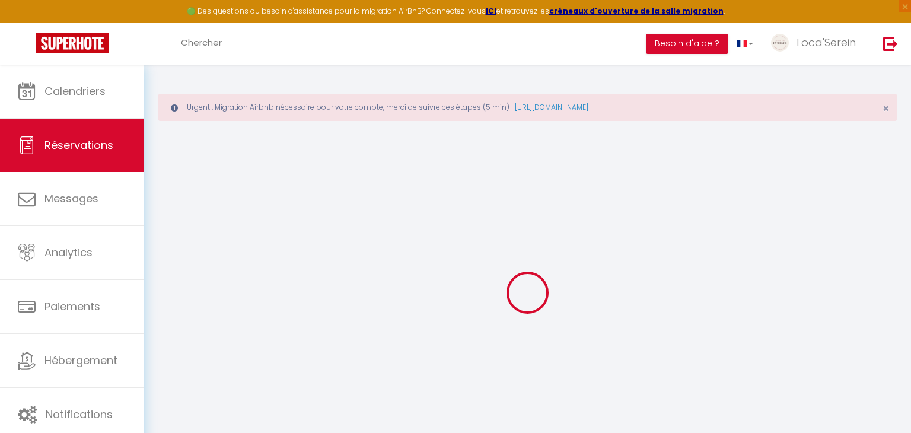
type input "1"
select select "12"
select select
type input "79"
checkbox input "false"
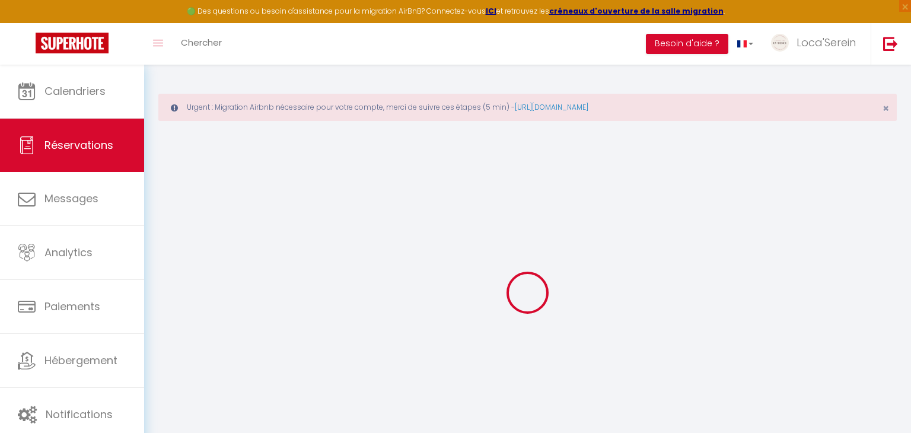
type input "11.45"
select select "1"
type input "15"
type input "0"
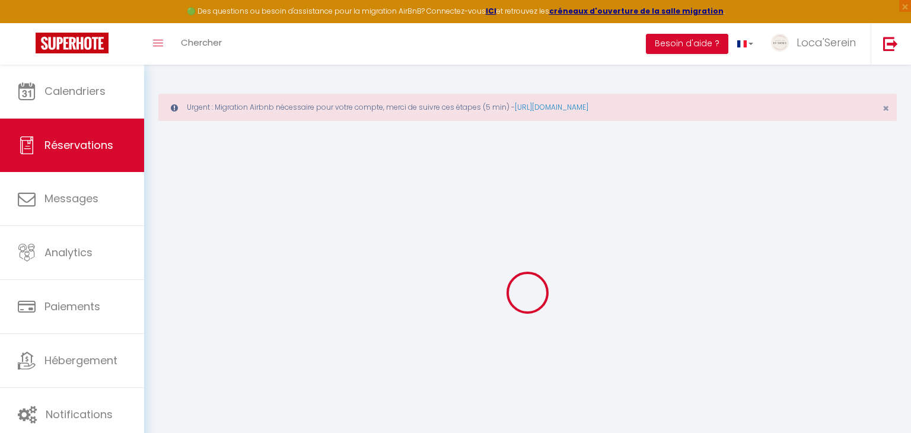
select select
select select "15"
checkbox input "false"
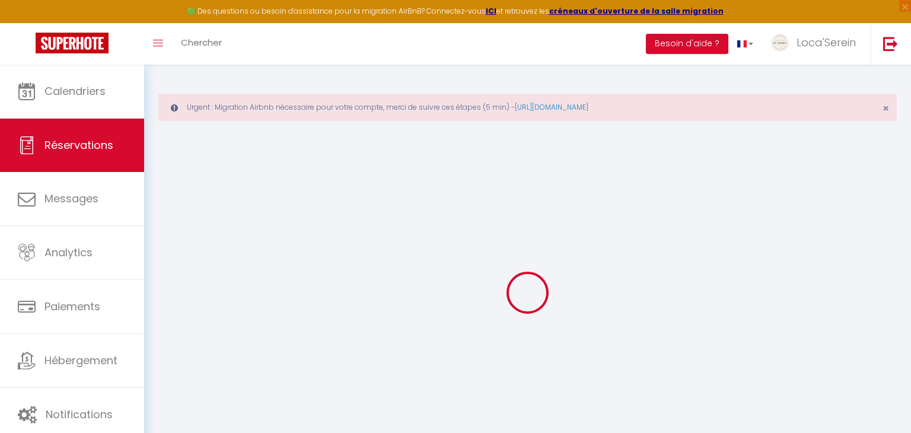
select select
checkbox input "false"
select select
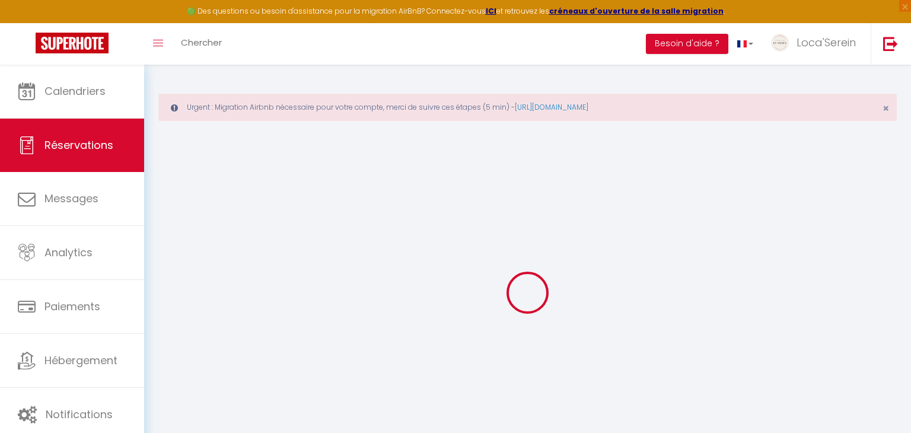
select select
checkbox input "false"
select select
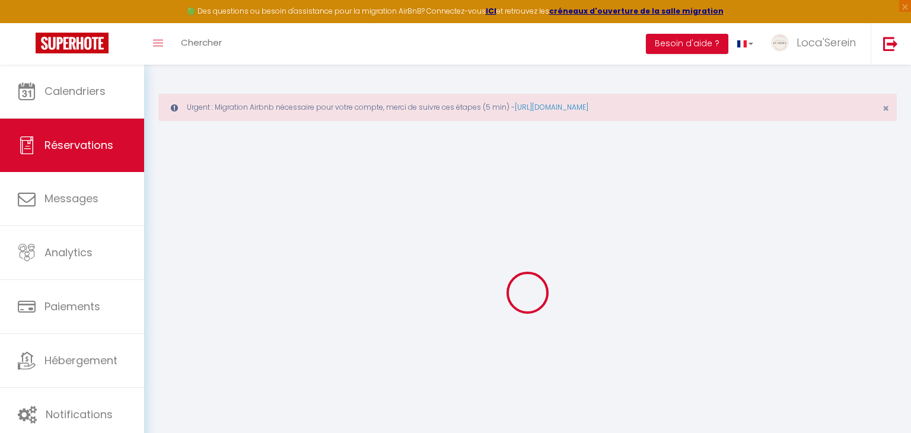
select select
checkbox input "false"
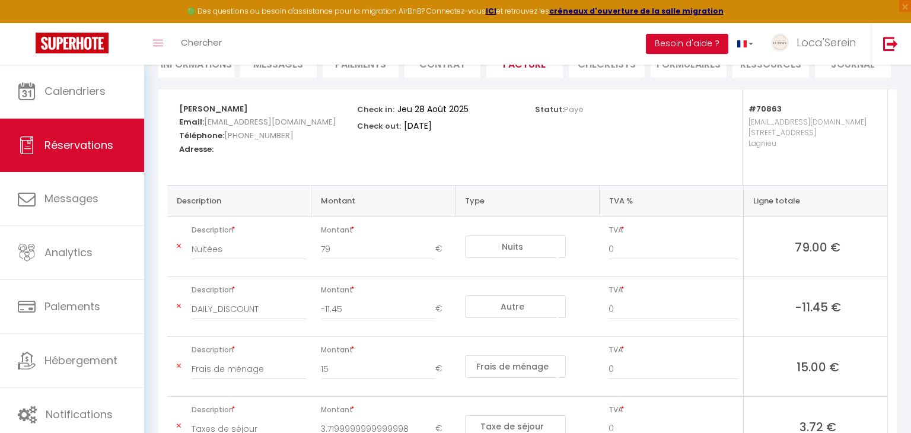
scroll to position [189, 0]
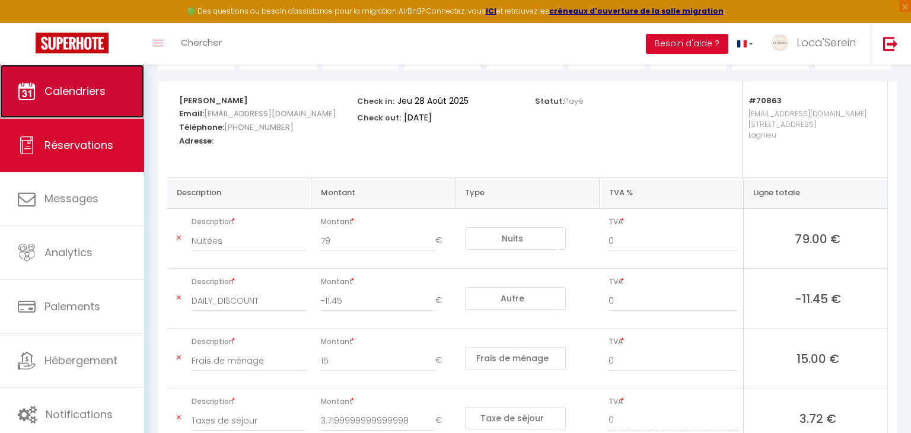
click at [87, 78] on link "Calendriers" at bounding box center [72, 91] width 144 height 53
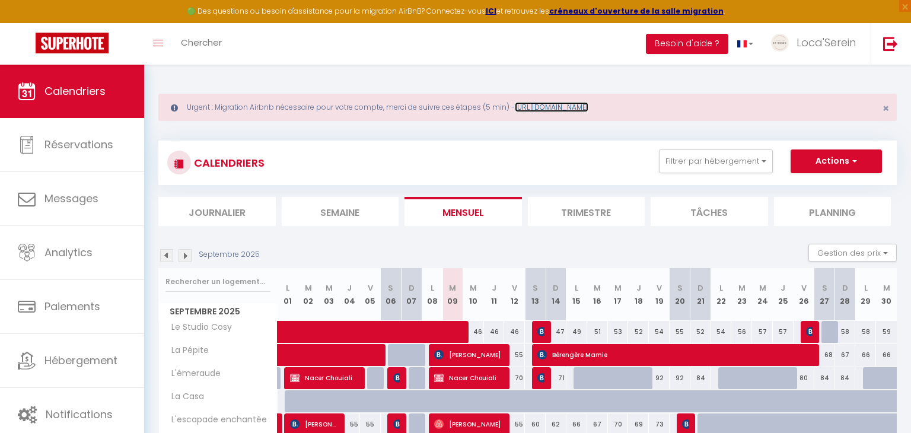
click at [588, 106] on link "[URL][DOMAIN_NAME]" at bounding box center [552, 107] width 74 height 10
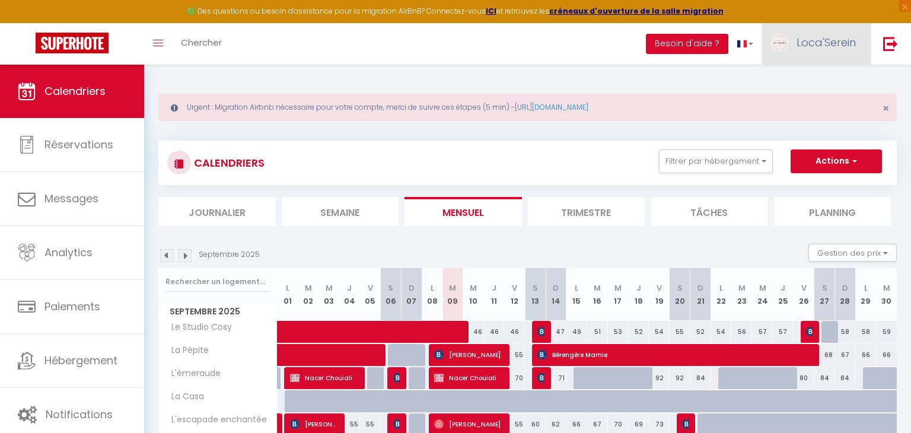
click at [836, 57] on link "Loca'Serein" at bounding box center [816, 44] width 109 height 42
click at [798, 82] on link "Paramètres" at bounding box center [823, 82] width 88 height 20
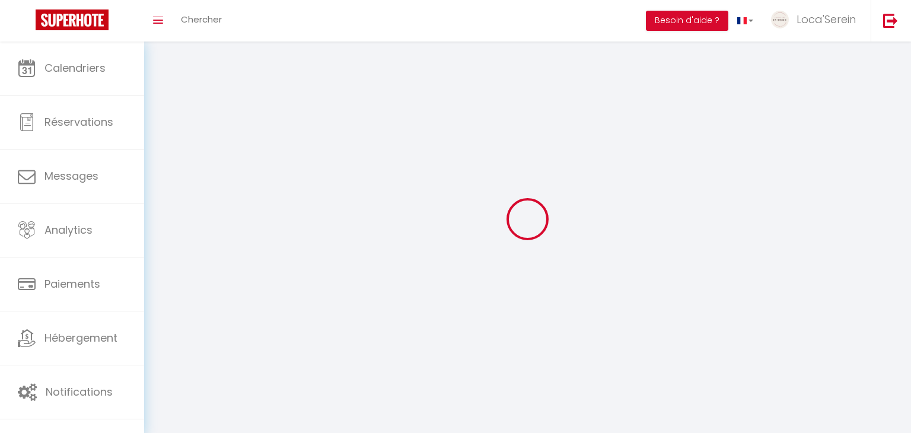
type input "Loca'Serein"
type input "0623875431"
type input "[STREET_ADDRESS][PERSON_NAME][PERSON_NAME]"
type input "01160"
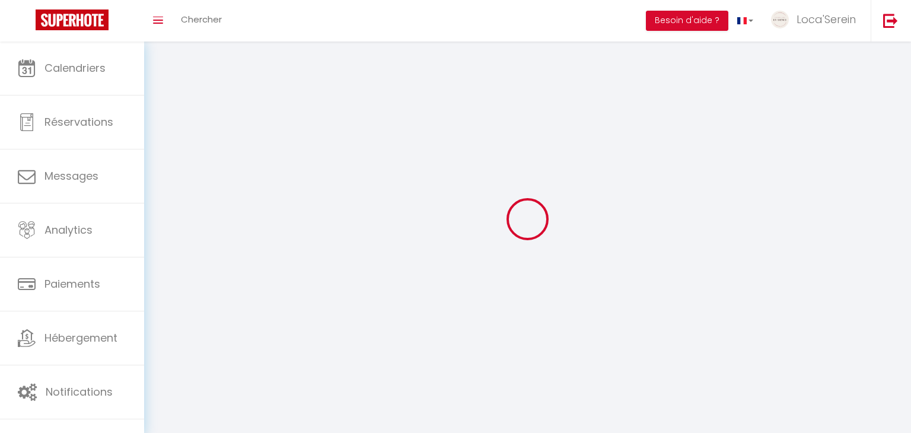
type input "priay"
type input "cYzkGqx6tucgHQLKgWjtXdbhp"
type input "ZjVucsUamiY1yQs1wSWVJMYx4"
select select "28"
type input "cYzkGqx6tucgHQLKgWjtXdbhp"
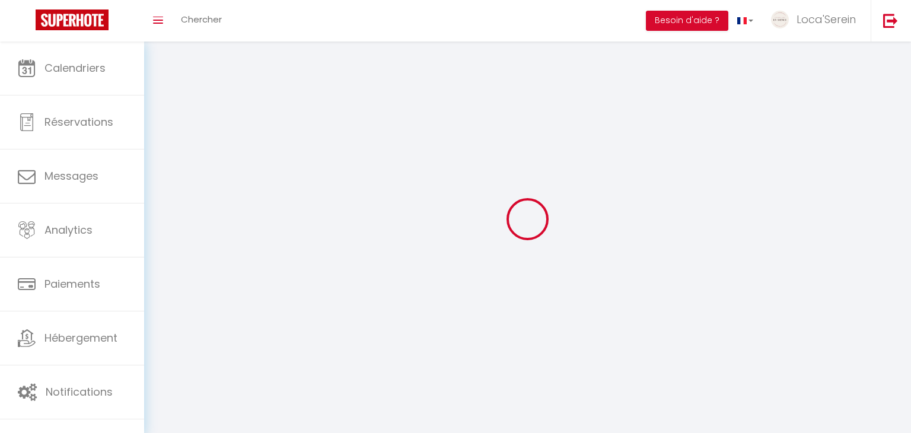
type input "ZjVucsUamiY1yQs1wSWVJMYx4"
type input "[URL][DOMAIN_NAME]"
select select "fr"
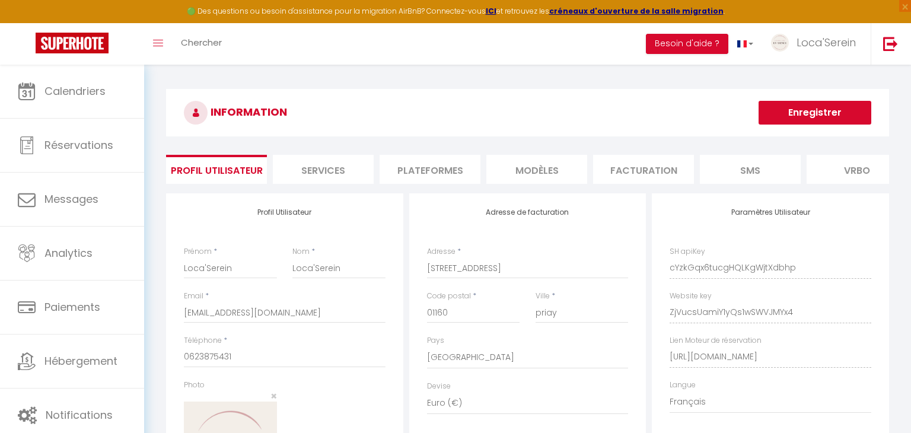
click at [441, 163] on li "Plateformes" at bounding box center [430, 169] width 101 height 29
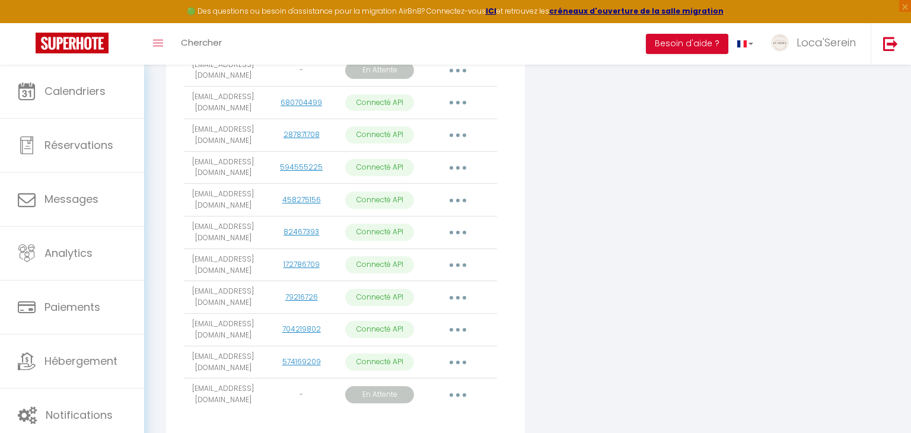
scroll to position [360, 0]
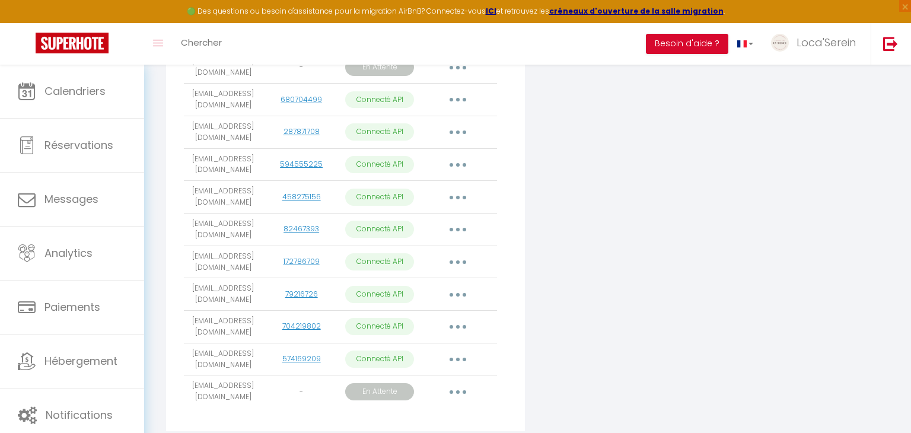
click at [455, 132] on button "button" at bounding box center [457, 132] width 33 height 19
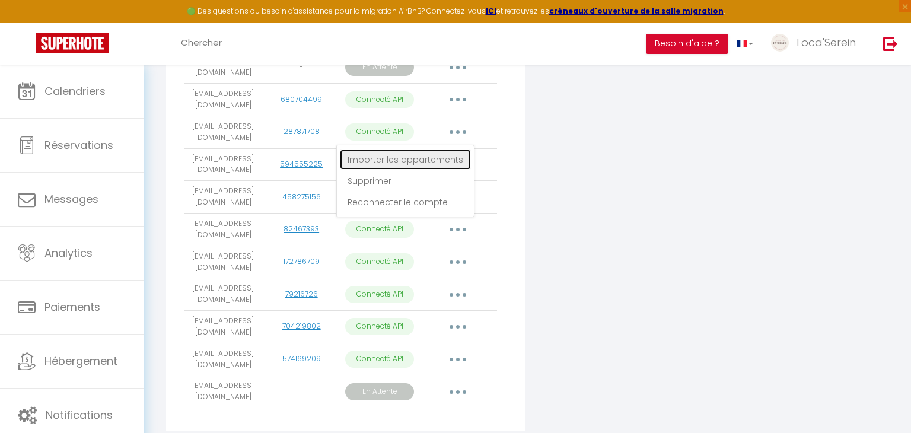
click at [425, 157] on link "Importer les appartements" at bounding box center [405, 159] width 131 height 20
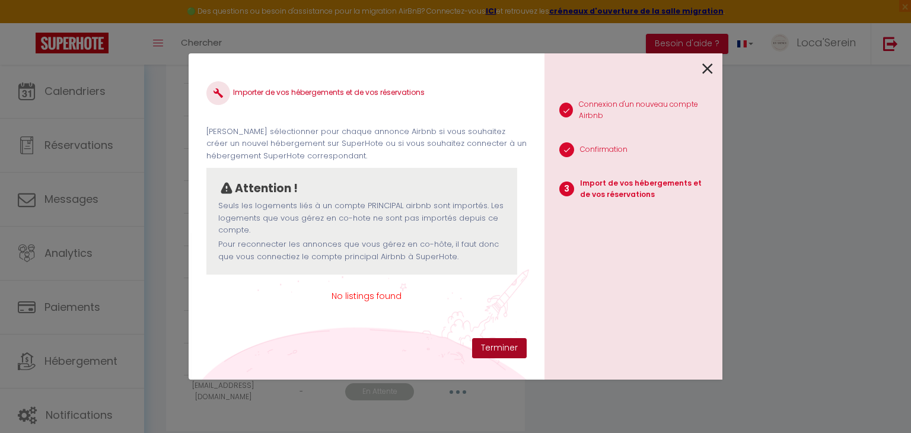
click at [498, 343] on button "Terminer" at bounding box center [499, 348] width 55 height 20
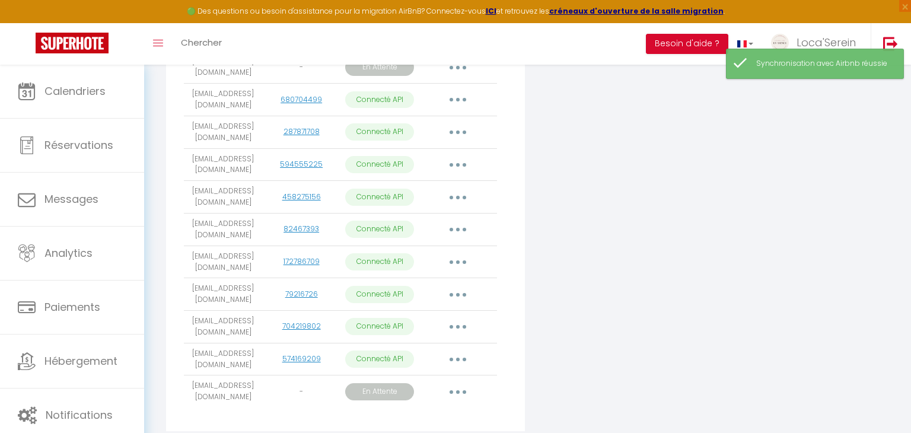
click at [454, 132] on button "button" at bounding box center [457, 132] width 33 height 19
click at [426, 199] on link "Reconnecter le compte" at bounding box center [405, 202] width 131 height 20
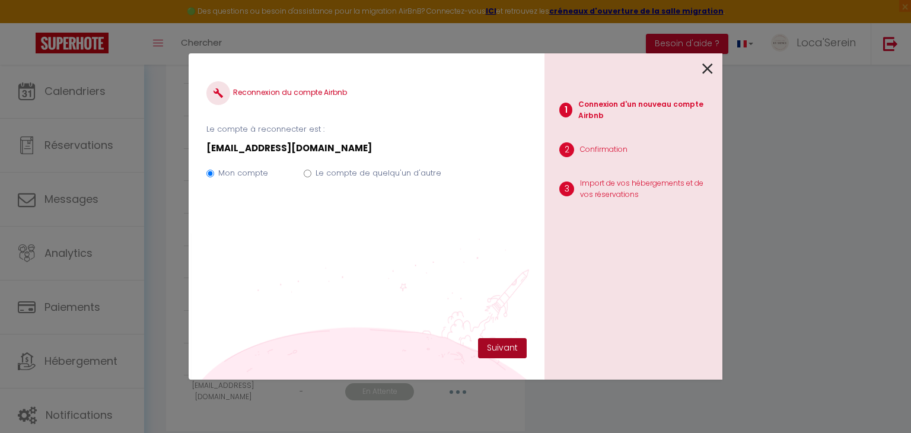
click at [518, 355] on button "Suivant" at bounding box center [502, 348] width 49 height 20
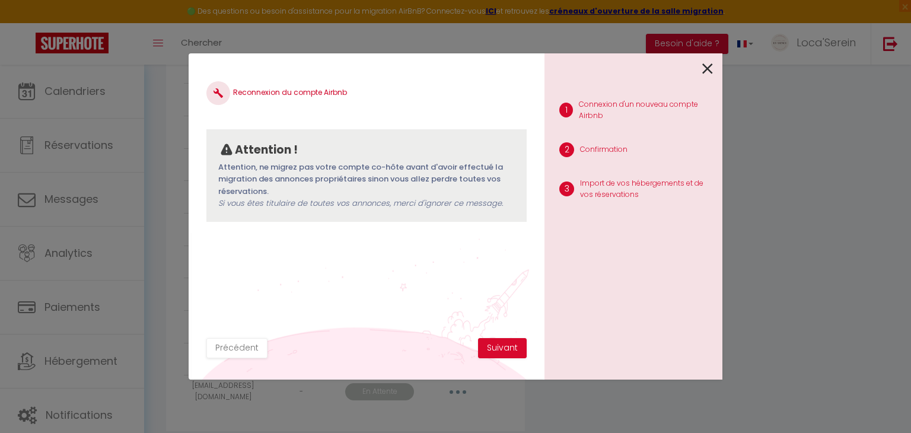
click at [708, 69] on icon at bounding box center [707, 69] width 11 height 18
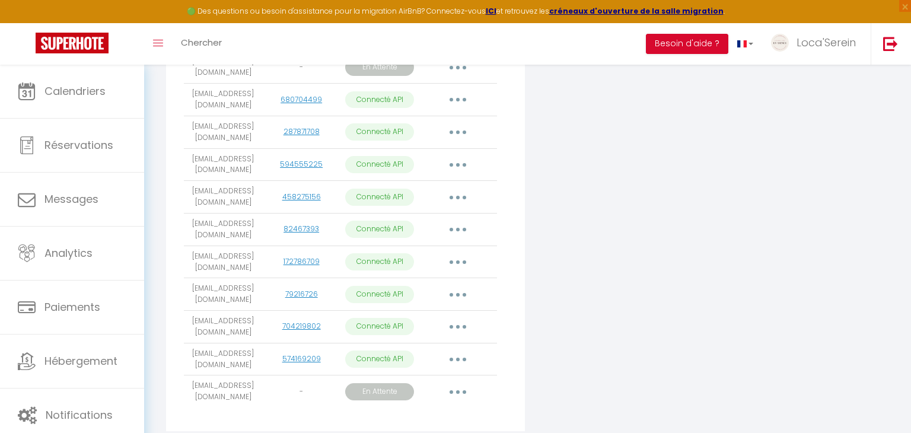
click at [463, 132] on button "button" at bounding box center [457, 132] width 33 height 19
click at [434, 203] on link "Reconnecter le compte" at bounding box center [405, 202] width 131 height 20
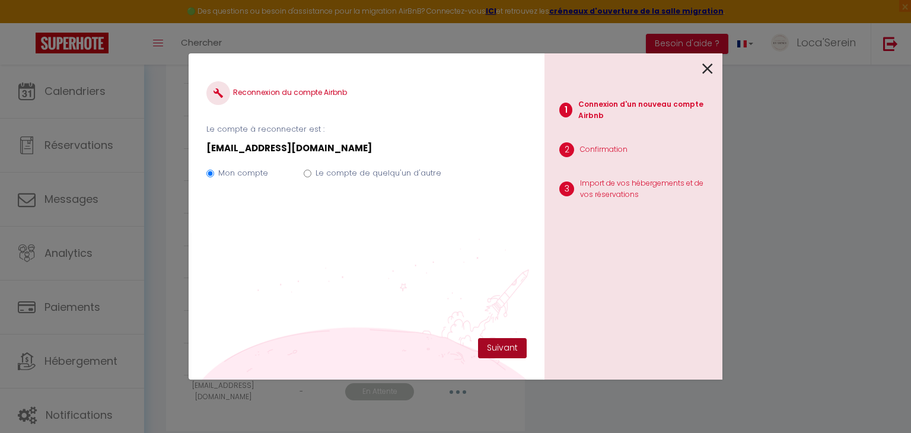
click at [510, 348] on button "Suivant" at bounding box center [502, 348] width 49 height 20
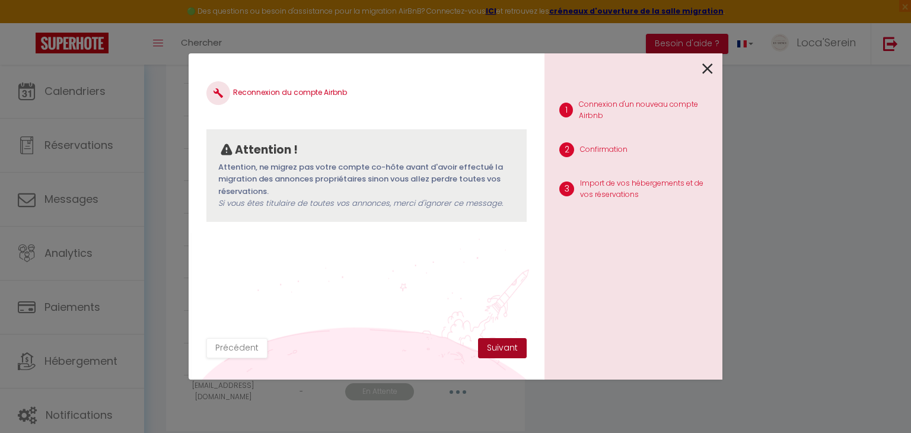
click at [510, 348] on button "Suivant" at bounding box center [502, 348] width 49 height 20
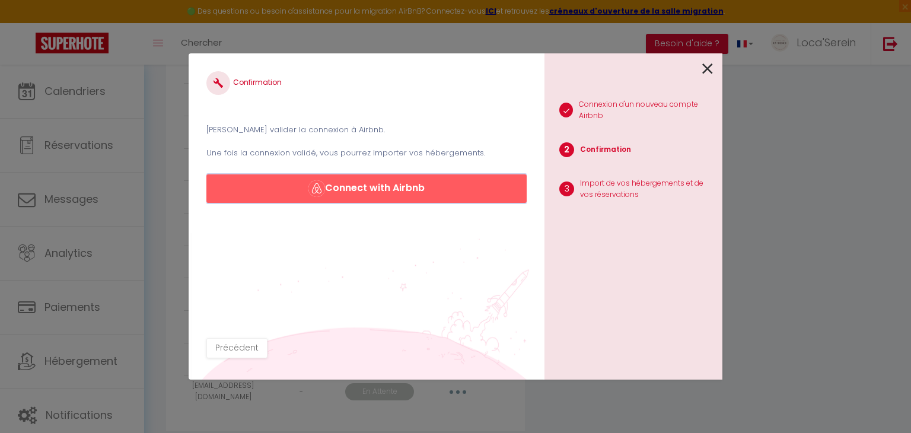
click at [401, 189] on button "Connect with Airbnb" at bounding box center [366, 188] width 320 height 28
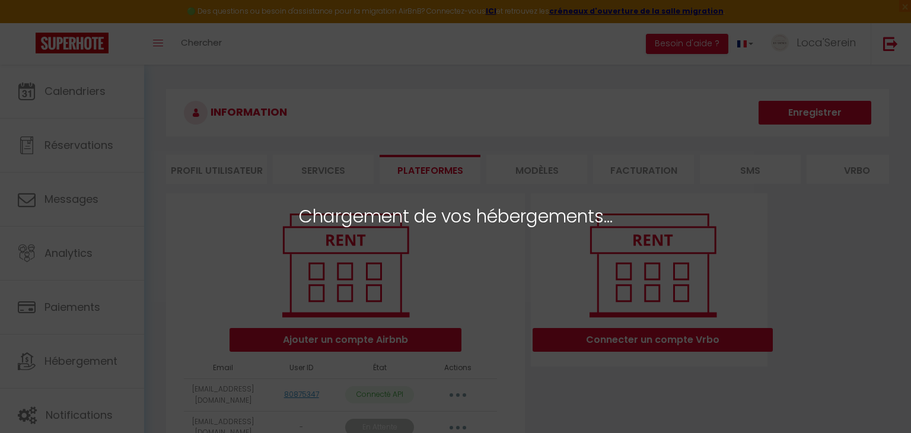
select select "55774"
select select "61408"
select select "48657"
select select "70863"
select select "63867"
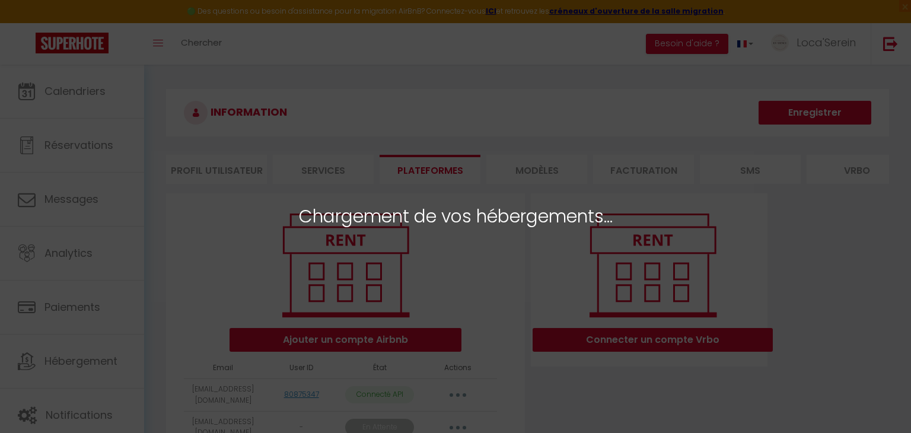
select select "69400"
select select "73378"
select select "72620"
select select "65197"
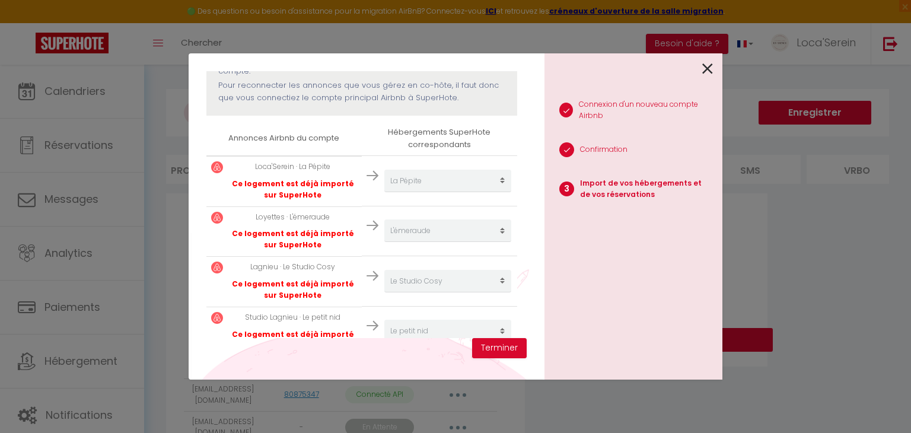
scroll to position [445, 0]
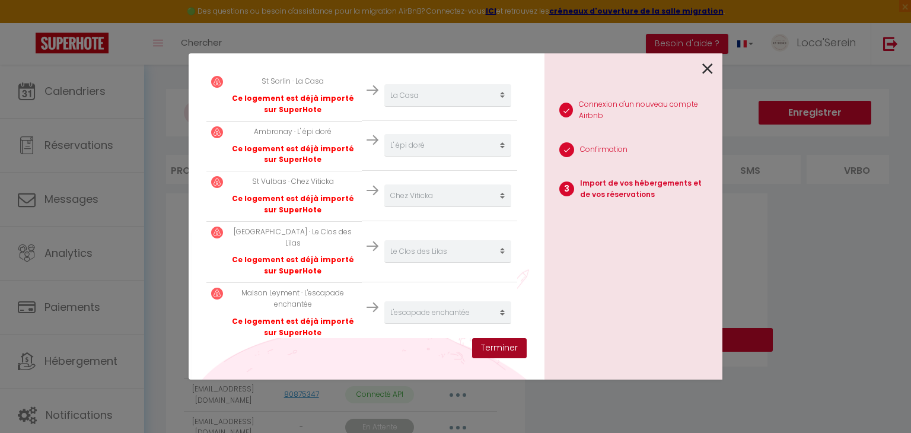
click at [511, 349] on button "Terminer" at bounding box center [499, 348] width 55 height 20
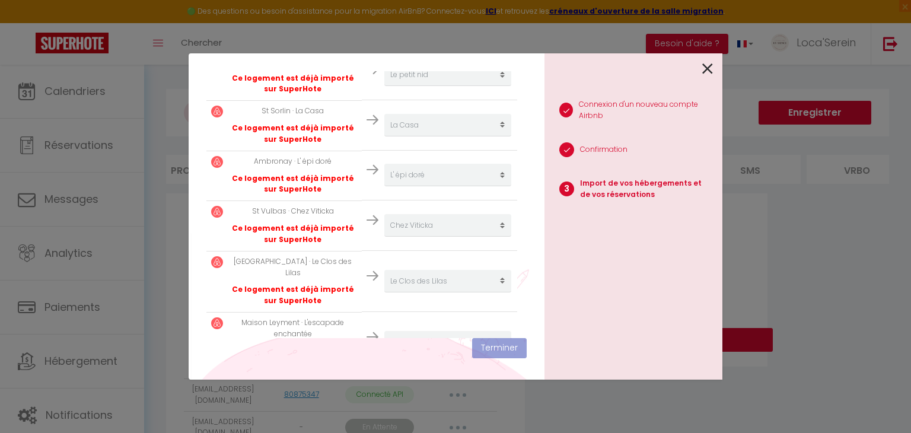
scroll to position [474, 0]
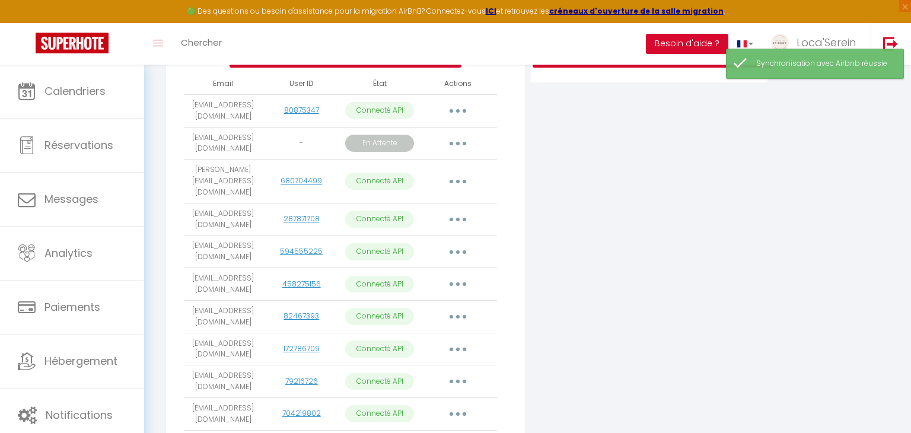
scroll to position [284, 0]
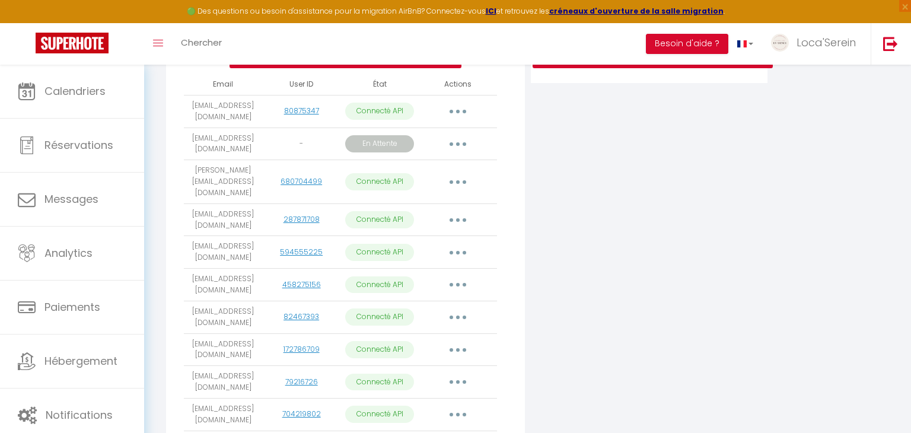
click at [458, 218] on icon "button" at bounding box center [458, 220] width 4 height 4
click at [435, 237] on link "Importer les appartements" at bounding box center [405, 247] width 131 height 20
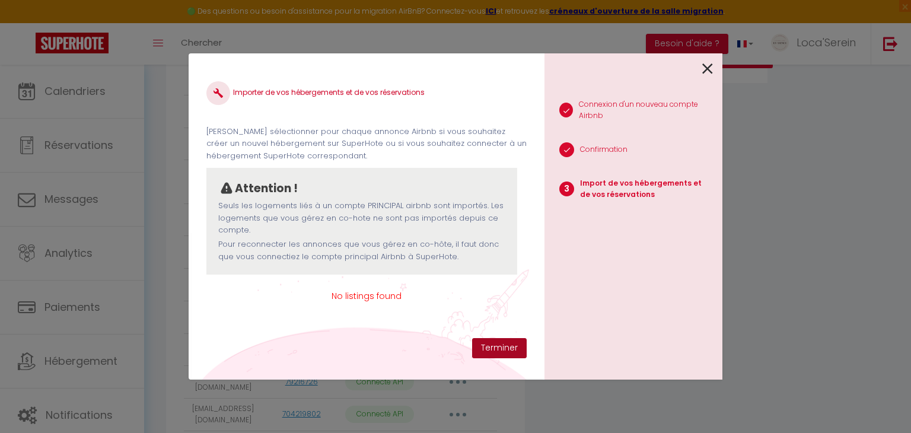
click at [504, 351] on button "Terminer" at bounding box center [499, 348] width 55 height 20
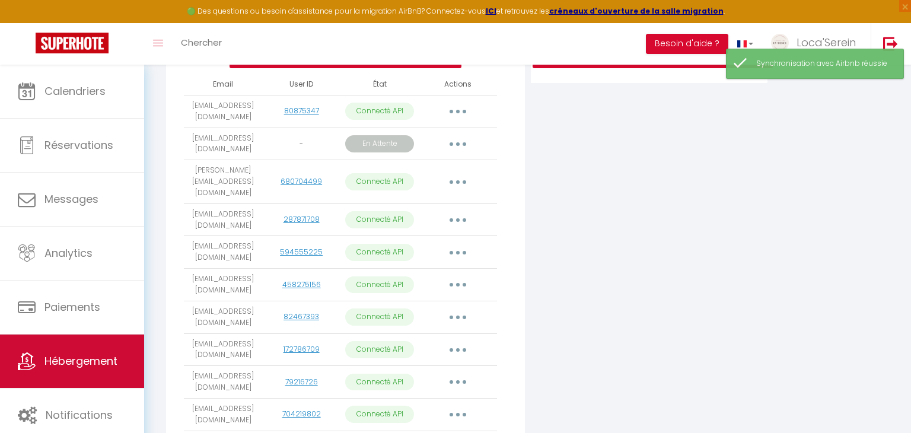
click at [119, 343] on link "Hébergement" at bounding box center [72, 361] width 144 height 53
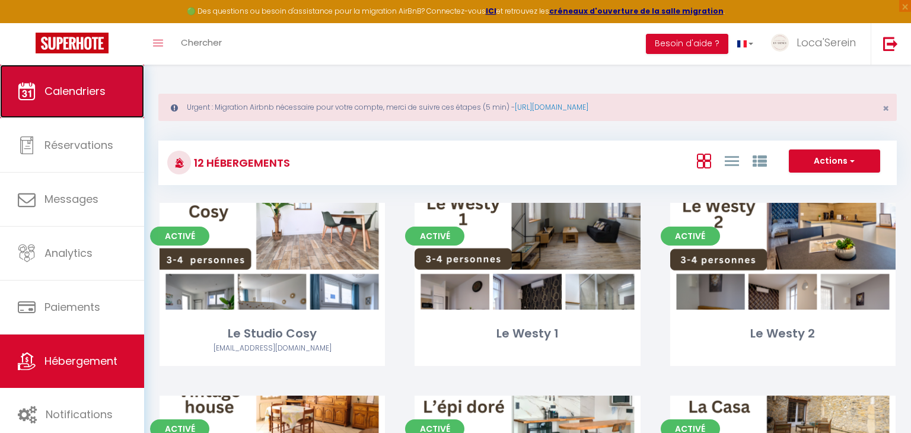
click at [82, 114] on link "Calendriers" at bounding box center [72, 91] width 144 height 53
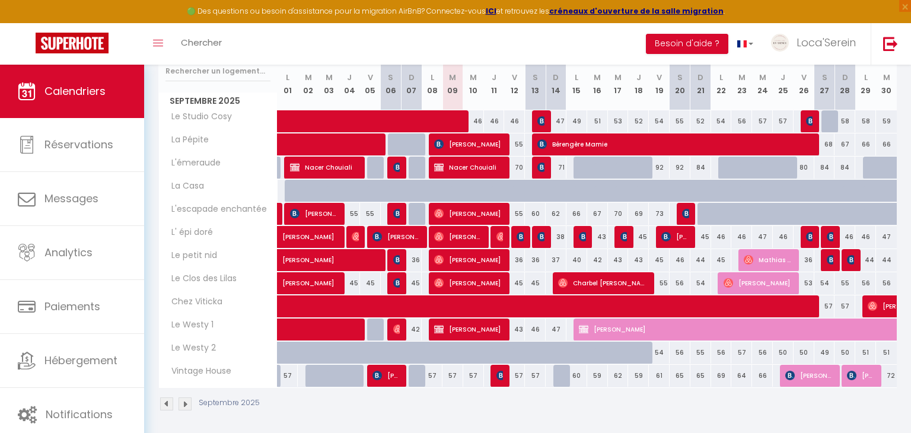
scroll to position [212, 0]
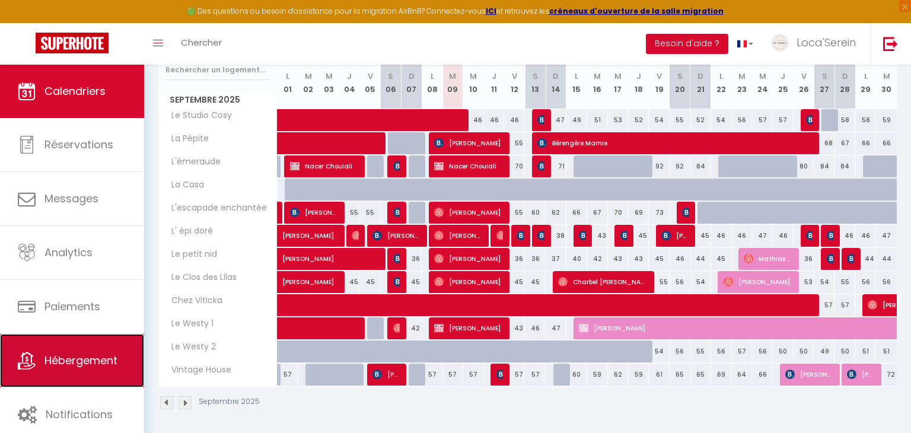
click at [60, 349] on link "Hébergement" at bounding box center [72, 360] width 144 height 53
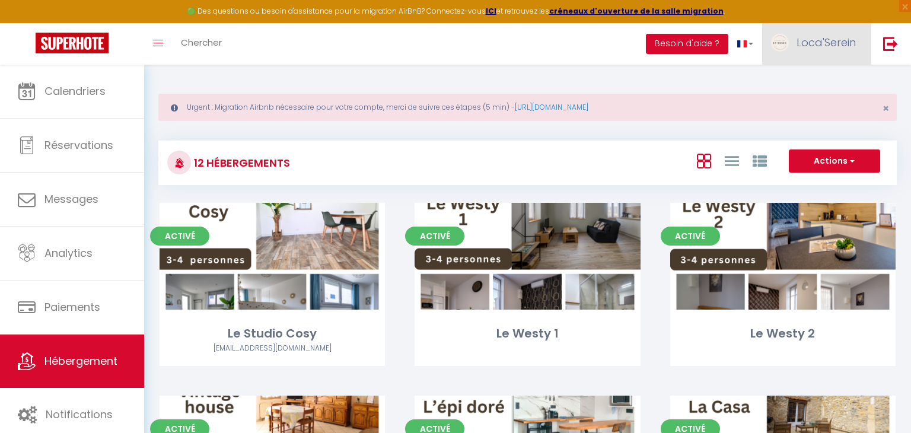
click at [807, 43] on span "Loca'Serein" at bounding box center [826, 42] width 59 height 15
click at [802, 79] on link "Paramètres" at bounding box center [823, 82] width 88 height 20
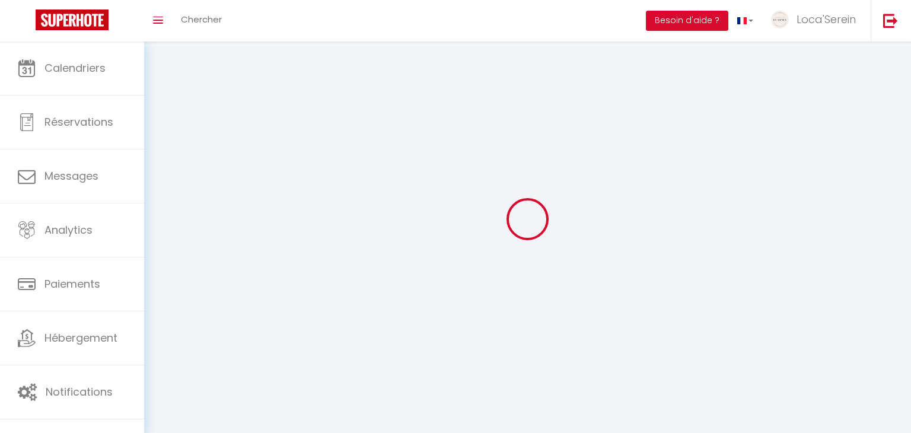
select select
type input "Loca'Serein"
type input "0623875431"
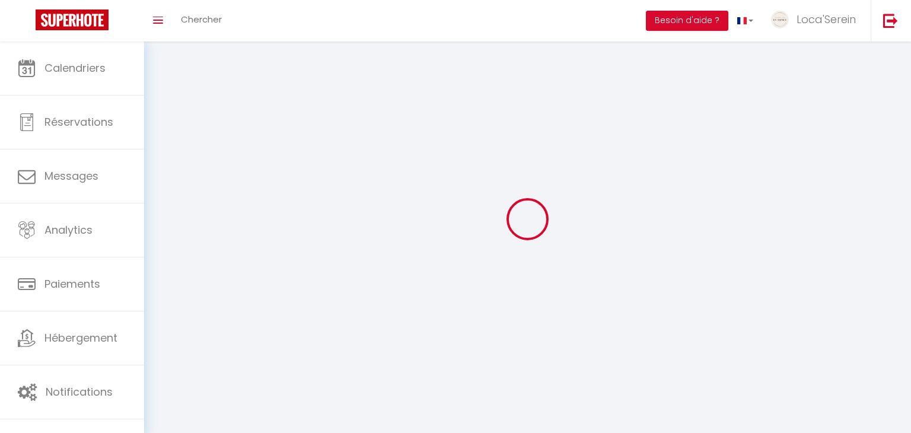
type input "[STREET_ADDRESS][PERSON_NAME][PERSON_NAME]"
type input "01160"
type input "priay"
type input "cYzkGqx6tucgHQLKgWjtXdbhp"
type input "ZjVucsUamiY1yQs1wSWVJMYx4"
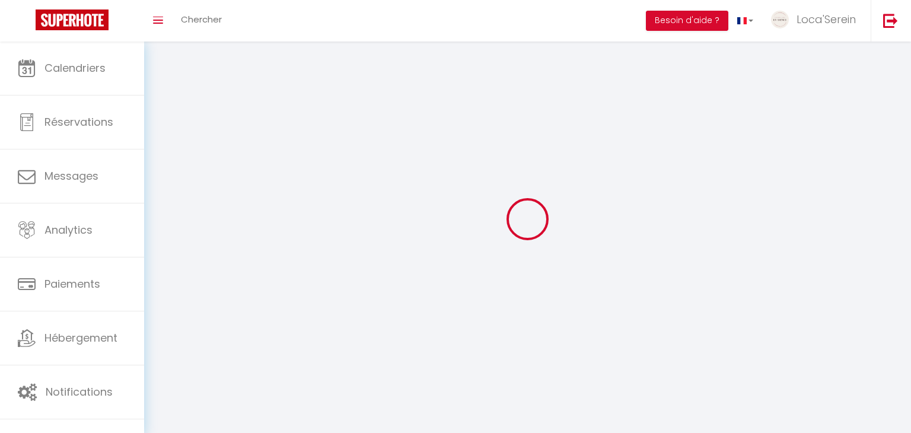
select select "28"
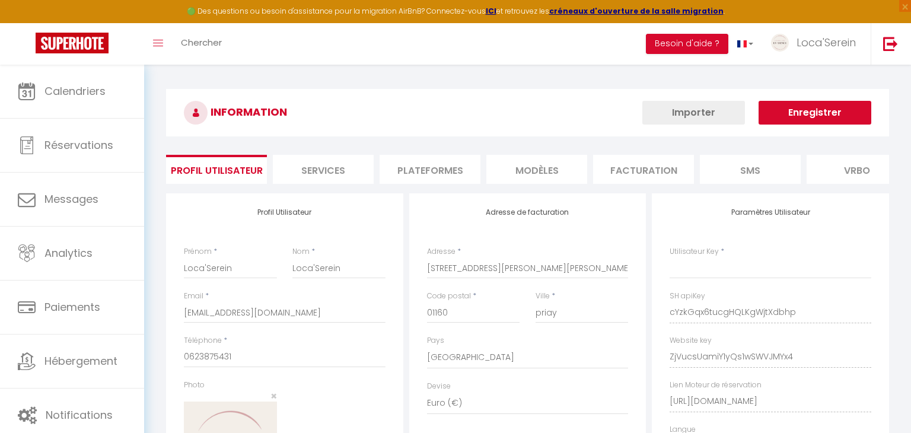
type input "cYzkGqx6tucgHQLKgWjtXdbhp"
type input "ZjVucsUamiY1yQs1wSWVJMYx4"
type input "[URL][DOMAIN_NAME]"
select select "fr"
click at [447, 170] on li "Plateformes" at bounding box center [430, 169] width 101 height 29
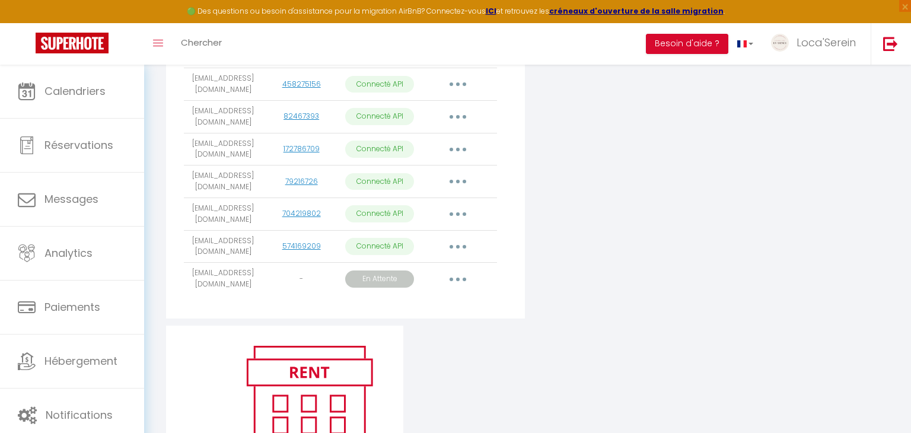
scroll to position [482, 0]
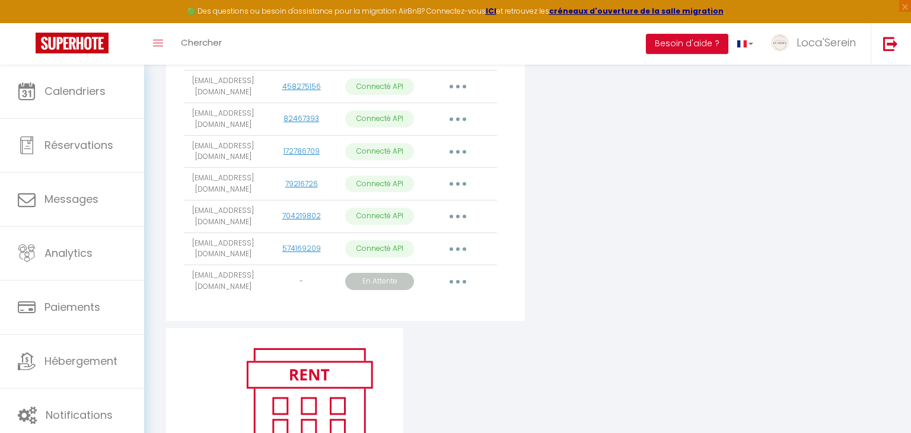
click at [458, 280] on icon "button" at bounding box center [458, 282] width 4 height 4
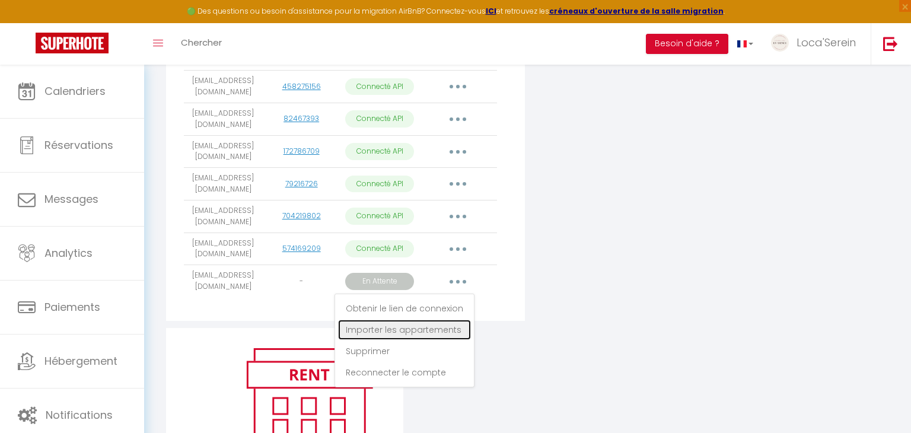
click at [429, 320] on link "Importer les appartements" at bounding box center [404, 330] width 133 height 20
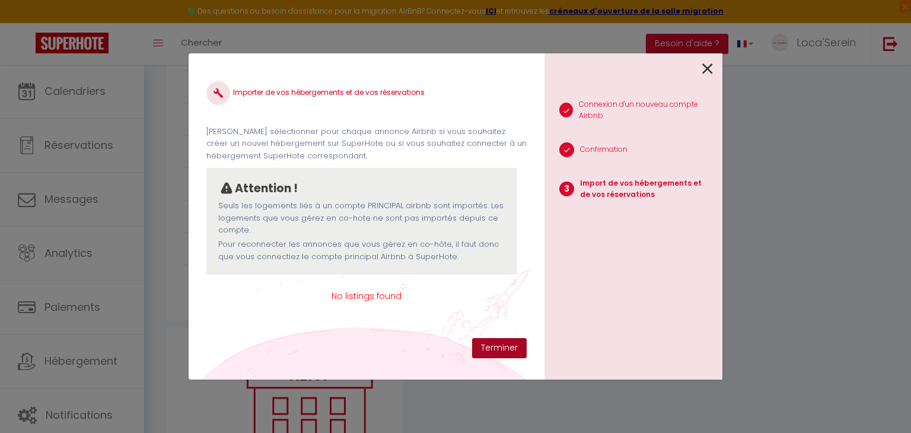
click at [516, 347] on button "Terminer" at bounding box center [499, 348] width 55 height 20
